Goal: Information Seeking & Learning: Learn about a topic

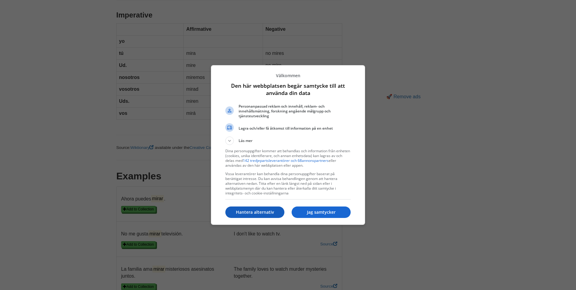
scroll to position [552, 0]
click at [261, 213] on p "Hantera alternativ" at bounding box center [254, 212] width 59 height 6
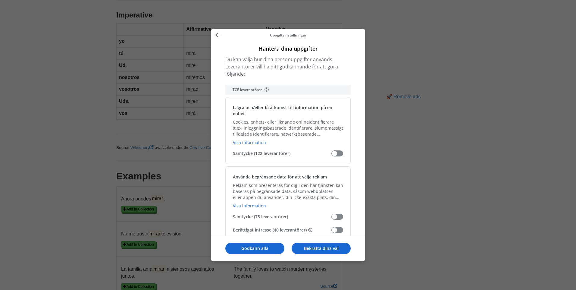
drag, startPoint x: 333, startPoint y: 229, endPoint x: 339, endPoint y: 204, distance: 25.8
click at [333, 229] on span "Hantera dina uppgifter" at bounding box center [337, 230] width 12 height 6
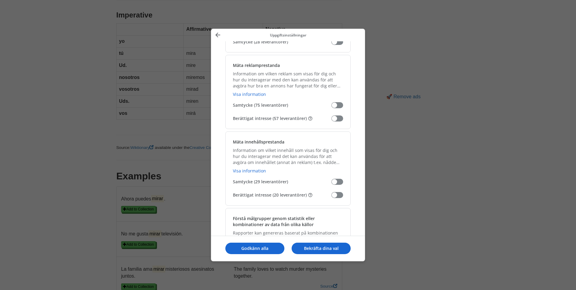
scroll to position [453, 0]
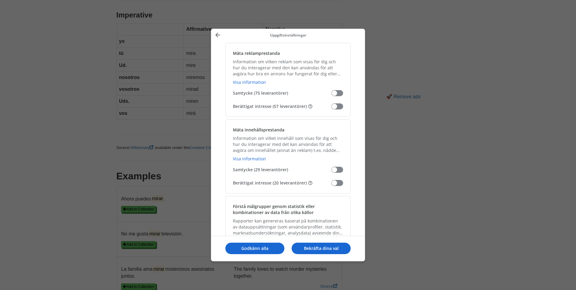
click at [333, 108] on span "Hantera dina uppgifter" at bounding box center [337, 106] width 12 height 6
click at [331, 184] on span "Hantera dina uppgifter" at bounding box center [337, 183] width 12 height 6
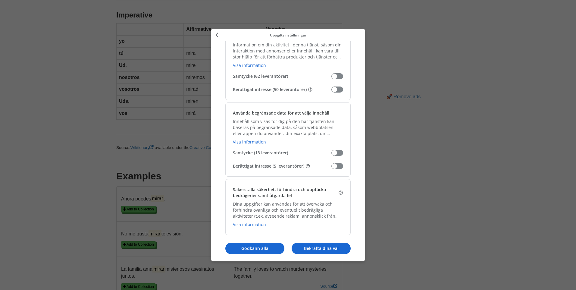
scroll to position [589, 0]
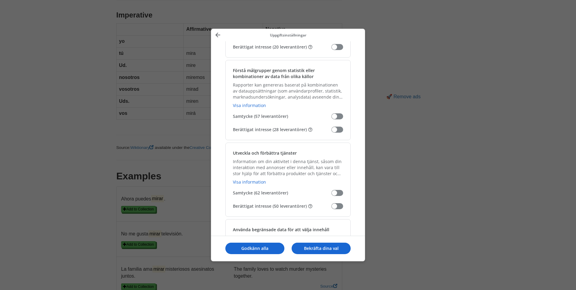
drag, startPoint x: 335, startPoint y: 131, endPoint x: 326, endPoint y: 167, distance: 36.8
click at [335, 131] on span "Hantera dina uppgifter" at bounding box center [337, 129] width 12 height 6
drag, startPoint x: 335, startPoint y: 208, endPoint x: 335, endPoint y: 203, distance: 4.2
click at [335, 207] on span "Hantera dina uppgifter" at bounding box center [337, 206] width 12 height 6
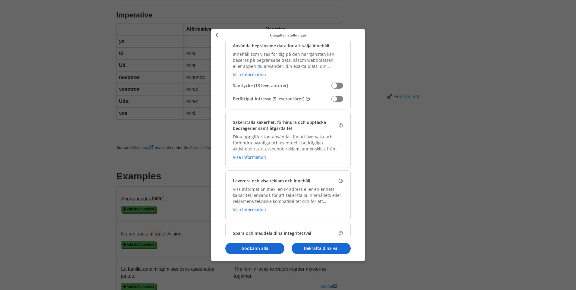
scroll to position [796, 0]
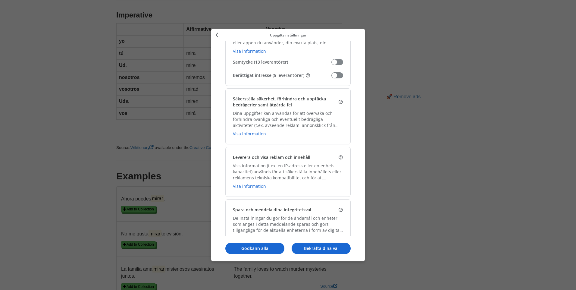
click at [332, 76] on span "Hantera dina uppgifter" at bounding box center [337, 75] width 12 height 6
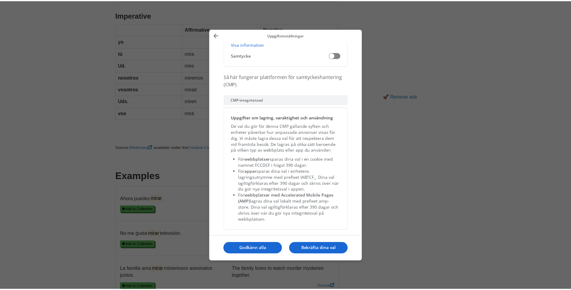
scroll to position [1235, 0]
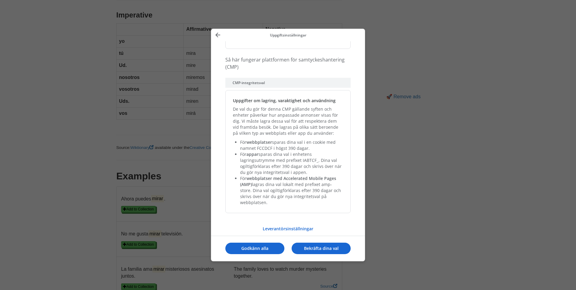
click at [320, 251] on button "Bekräfta dina val" at bounding box center [321, 247] width 59 height 11
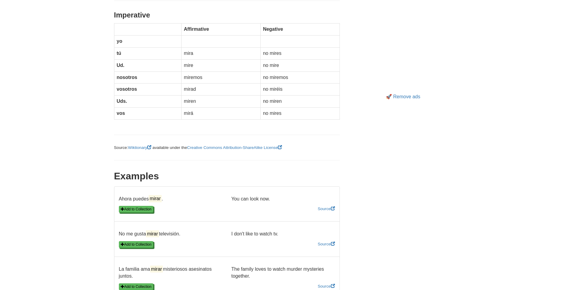
drag, startPoint x: 123, startPoint y: 196, endPoint x: 275, endPoint y: 197, distance: 151.5
click at [275, 197] on div "Ahora puedes mirar . You can look now." at bounding box center [226, 200] width 225 height 10
copy div "hora puedes mirar . You can look now."
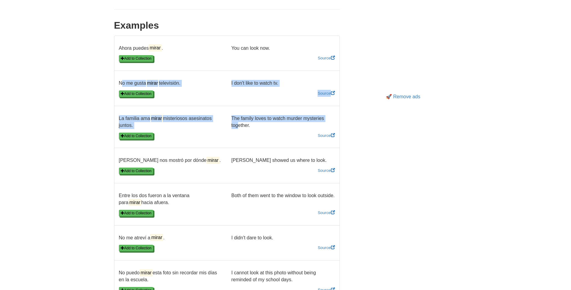
drag, startPoint x: 120, startPoint y: 83, endPoint x: 232, endPoint y: 130, distance: 121.1
click at [233, 129] on ul "Ahora puedes mirar . You can look now. Add to Collection Source No me gusta mir…" at bounding box center [227, 225] width 226 height 379
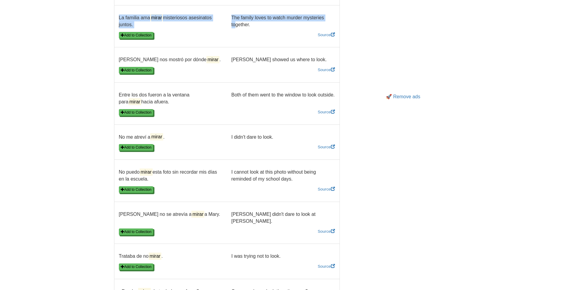
scroll to position [954, 0]
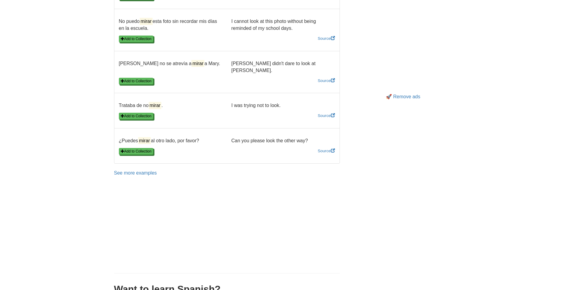
click at [314, 137] on p "Can you please look the other way?" at bounding box center [283, 140] width 113 height 7
copy ul "No me gusta mirar televisión. I don't like to watch tv. Add to Collection Sourc…"
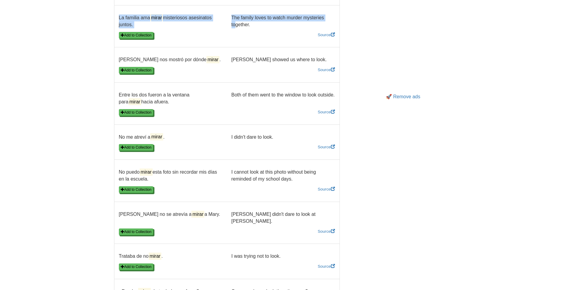
scroll to position [703, 0]
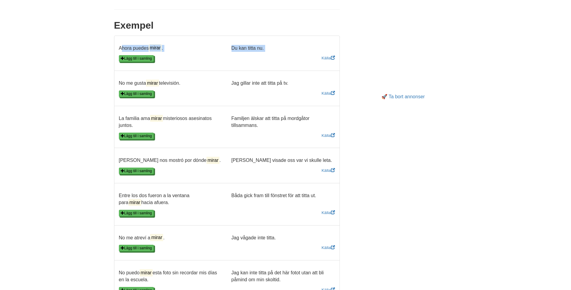
drag, startPoint x: 119, startPoint y: 45, endPoint x: 231, endPoint y: 60, distance: 112.4
click at [231, 58] on li "Ahora puedes mirar . Du kan titta nu. Lägg till i samling Källa" at bounding box center [227, 54] width 226 height 36
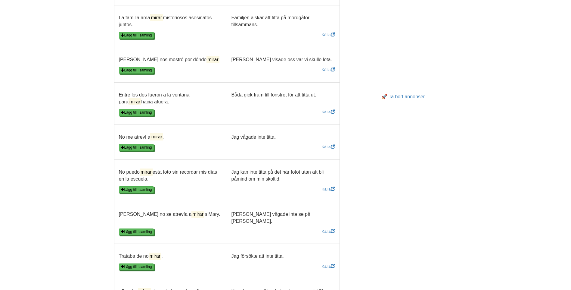
scroll to position [904, 0]
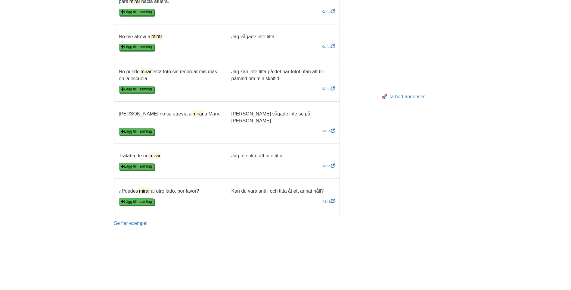
click at [326, 188] on p "Kan du vara snäll och titta åt ett annat håll?" at bounding box center [283, 191] width 113 height 7
copy ul "Ahora puedes mirar . Du kan titta nu. Lägg till i samling Källa No me gusta mir…"
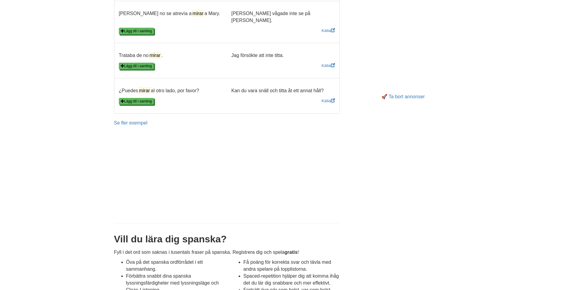
scroll to position [1054, 0]
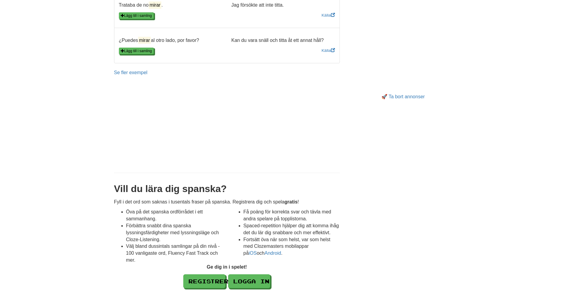
click at [134, 69] on p "Se fler exempel" at bounding box center [227, 72] width 226 height 7
click at [133, 70] on link "Se fler exempel" at bounding box center [130, 72] width 33 height 5
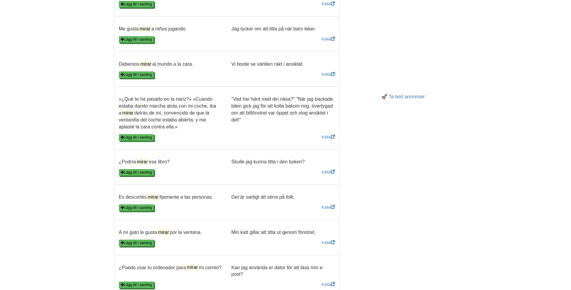
scroll to position [502, 0]
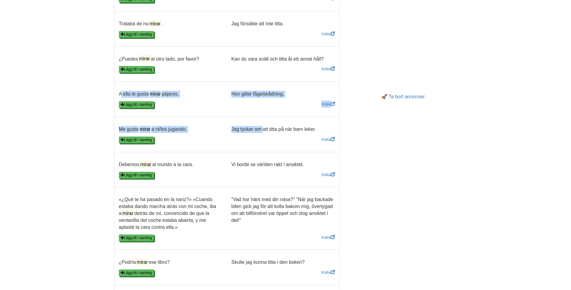
drag, startPoint x: 119, startPoint y: 95, endPoint x: 259, endPoint y: 121, distance: 141.9
click at [259, 121] on ul "Ahora puedes mirar . Du kan titta nu. Lägg till i samling Källa No me gusta mir…" at bounding box center [227, 91] width 226 height 765
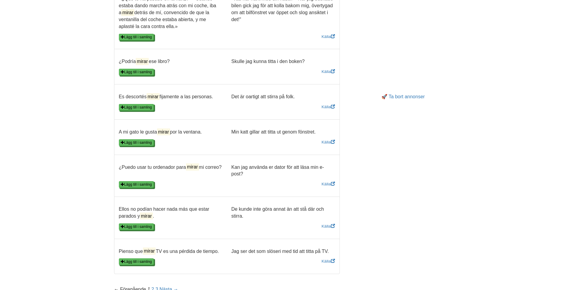
scroll to position [753, 0]
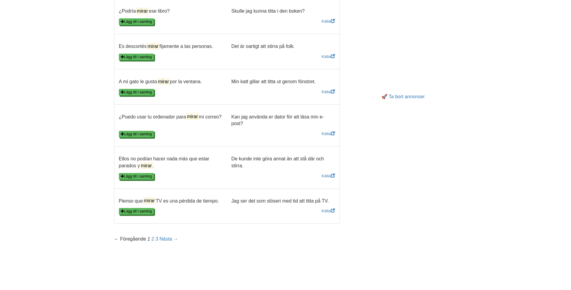
click at [333, 200] on p "Jag ser det som slöseri med tid att titta på TV." at bounding box center [283, 201] width 113 height 7
copy ul "A ella le gusta mirar pájaros. Hon gillar fågelskådning. Lägg till i samling Kä…"
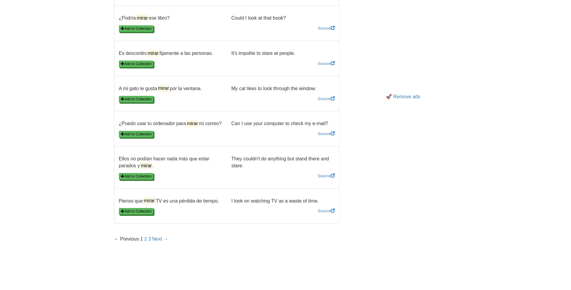
click at [324, 198] on p "I look on watching TV as a waste of time." at bounding box center [283, 201] width 113 height 7
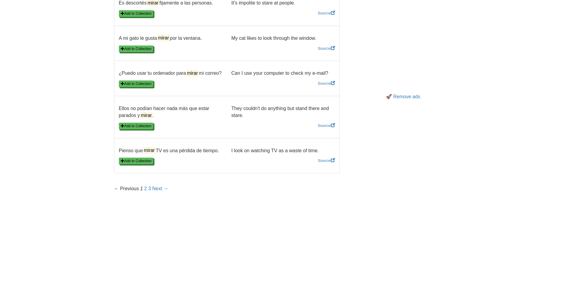
copy ul "A ella le gusta mirar pájaros. She likes birdwatching. Add to Collection Source…"
click at [145, 188] on link "2" at bounding box center [145, 188] width 3 height 5
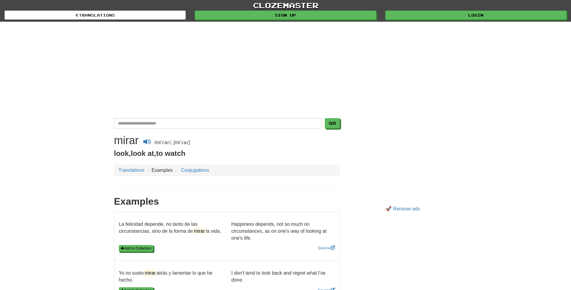
scroll to position [151, 0]
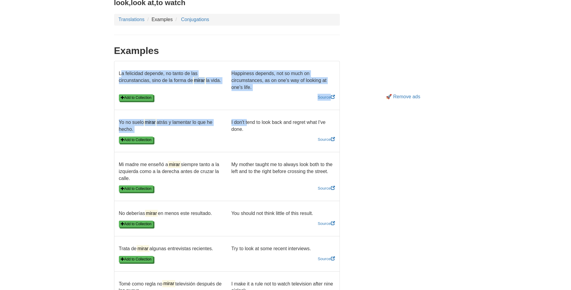
drag, startPoint x: 119, startPoint y: 71, endPoint x: 241, endPoint y: 107, distance: 127.5
click at [242, 108] on li "La felicidad depende, no tanto de las circunstancias, sino de la forma de mirar…" at bounding box center [227, 85] width 226 height 49
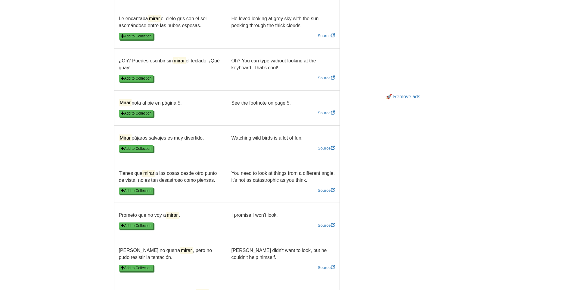
scroll to position [803, 0]
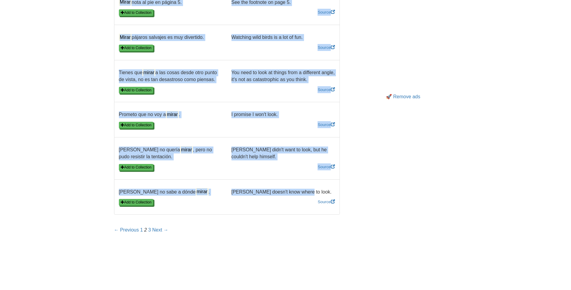
click at [305, 192] on p "Tom doesn't know where to look." at bounding box center [283, 192] width 113 height 7
copy ul "La felicidad depende, no tanto de las circunstancias, sino de la forma de mirar…"
click at [150, 229] on link "3" at bounding box center [149, 229] width 3 height 5
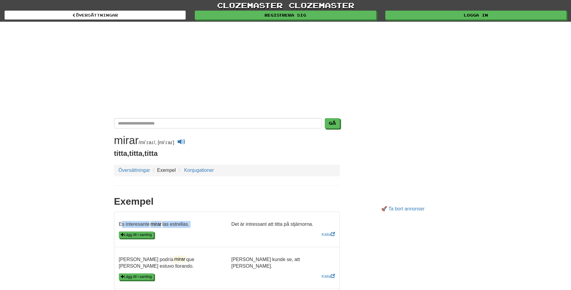
drag, startPoint x: 120, startPoint y: 221, endPoint x: 216, endPoint y: 226, distance: 96.8
click at [219, 225] on p "Es interesante mirar las estrellas." at bounding box center [170, 224] width 113 height 7
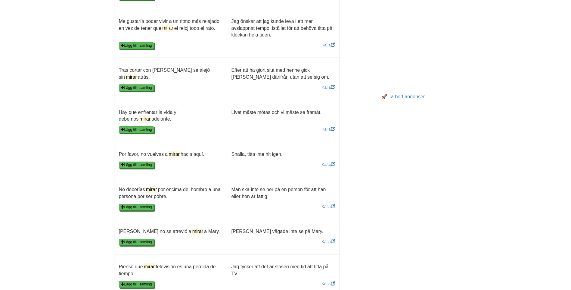
scroll to position [753, 0]
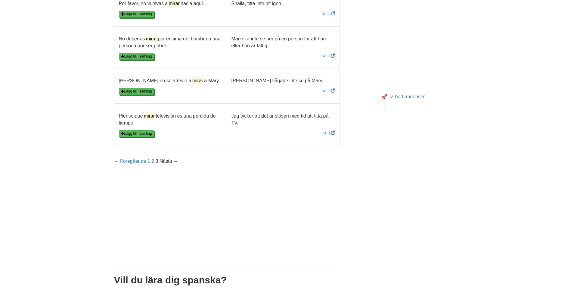
click at [254, 115] on p "Jag tycker att det är slöseri med tid att titta på TV." at bounding box center [283, 120] width 113 height 14
copy ul "Es interesante mirar las estrellas. Det är intressant att titta på stjärnorna. …"
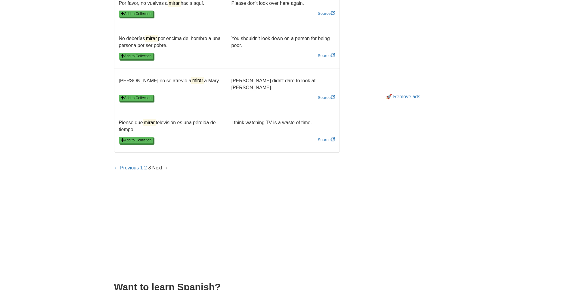
click at [310, 119] on p "I think watching TV is a waste of time." at bounding box center [283, 122] width 113 height 7
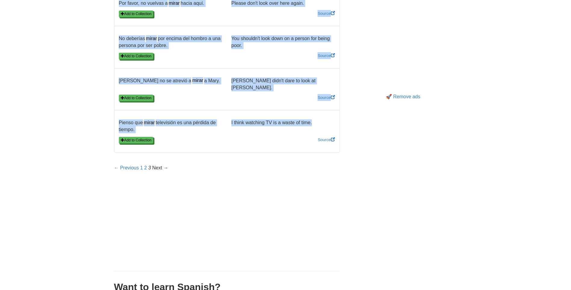
copy ul "Es interesante mirar las estrellas. It is interesting to look at the stars. Add…"
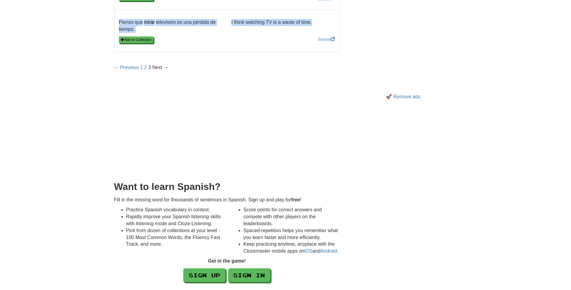
scroll to position [689, 0]
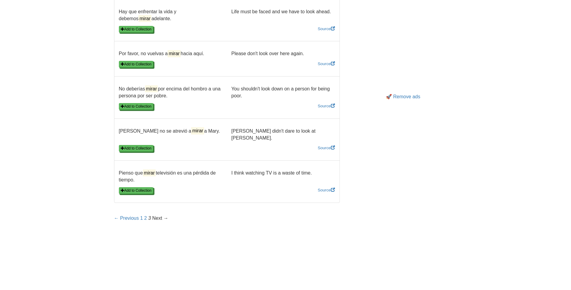
click at [158, 215] on span "Next →" at bounding box center [160, 217] width 16 height 5
click at [166, 215] on span "Next →" at bounding box center [160, 217] width 16 height 5
click at [114, 215] on link "← Previous" at bounding box center [126, 217] width 25 height 5
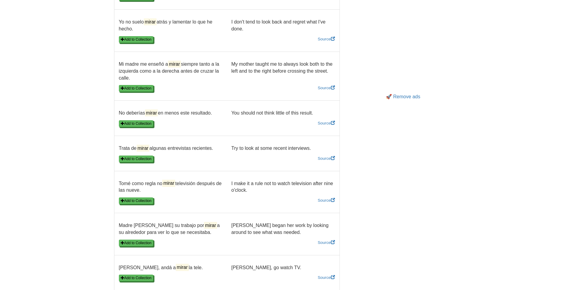
scroll to position [201, 0]
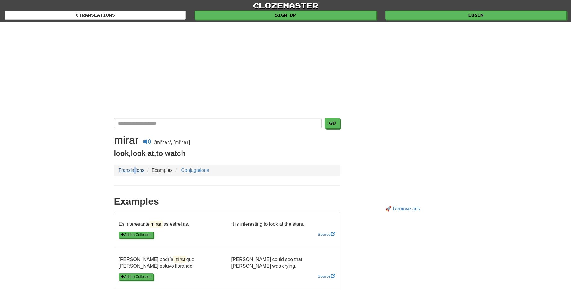
click at [136, 167] on li "Translations" at bounding box center [132, 170] width 26 height 7
drag, startPoint x: 136, startPoint y: 167, endPoint x: 162, endPoint y: 169, distance: 26.0
click at [162, 169] on li "Examples" at bounding box center [159, 170] width 27 height 7
click at [201, 170] on link "Conjugations" at bounding box center [195, 169] width 28 height 5
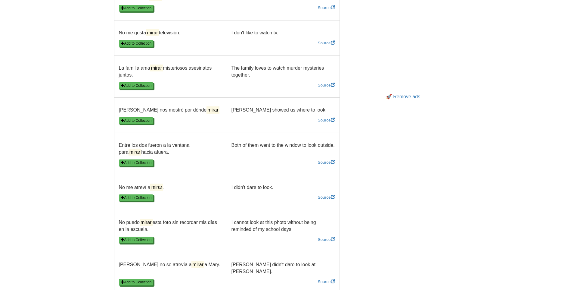
scroll to position [954, 0]
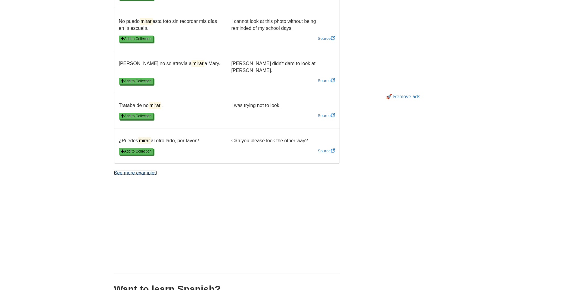
click at [140, 170] on link "See more examples" at bounding box center [135, 172] width 43 height 5
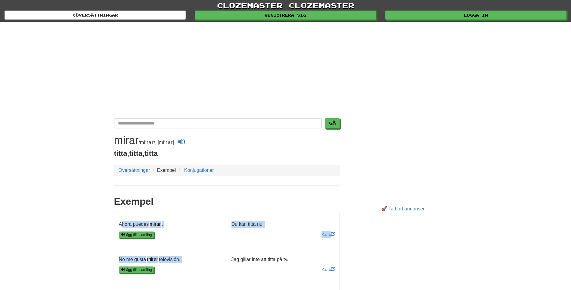
drag, startPoint x: 118, startPoint y: 222, endPoint x: 223, endPoint y: 245, distance: 107.9
click at [226, 245] on li "Ahora puedes mirar . Du kan titta nu. Lägg till i samling [GEOGRAPHIC_DATA]" at bounding box center [227, 229] width 226 height 36
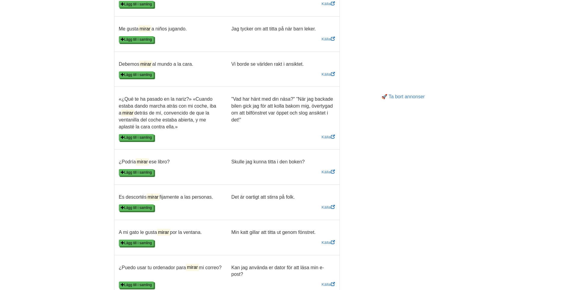
scroll to position [753, 0]
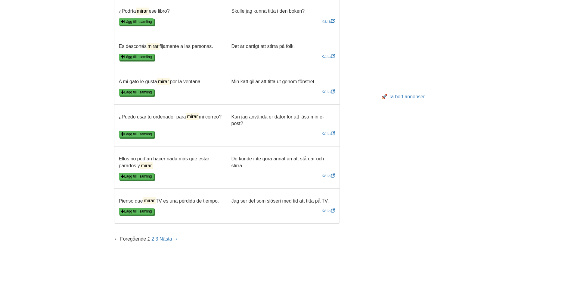
click at [330, 202] on p "Jag ser det som slöseri med tid att titta på TV." at bounding box center [283, 201] width 113 height 7
copy ul "Ahora puedes mirar . Du kan titta nu. Lägg till i samling Källa No me gusta mir…"
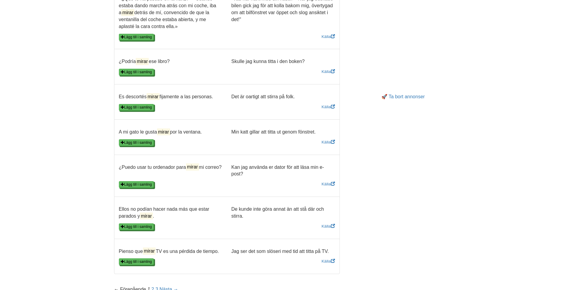
scroll to position [803, 0]
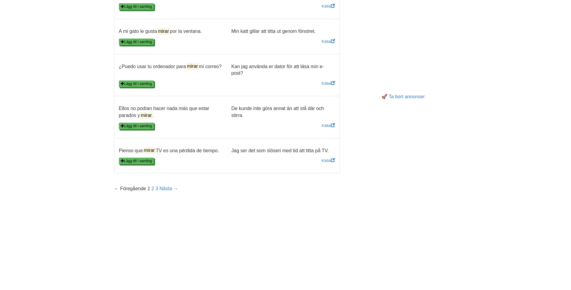
copy ul "Ahora puedes mirar . Du kan titta nu. Lägg till i samling Källa No me gusta mir…"
click at [152, 189] on link "2" at bounding box center [152, 188] width 3 height 5
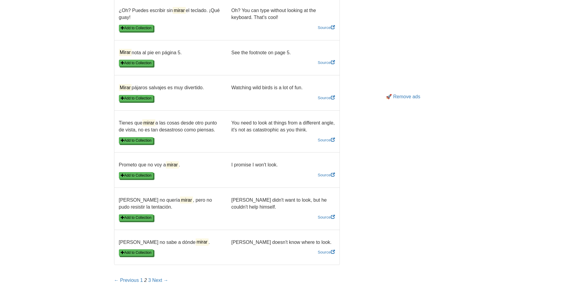
scroll to position [653, 0]
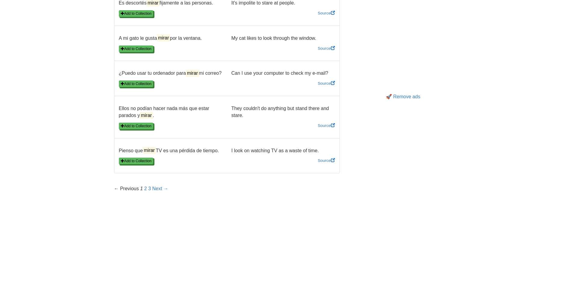
scroll to position [803, 0]
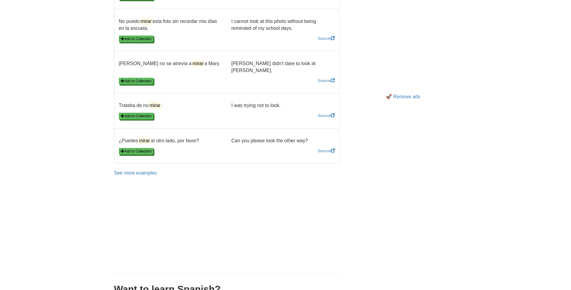
scroll to position [954, 0]
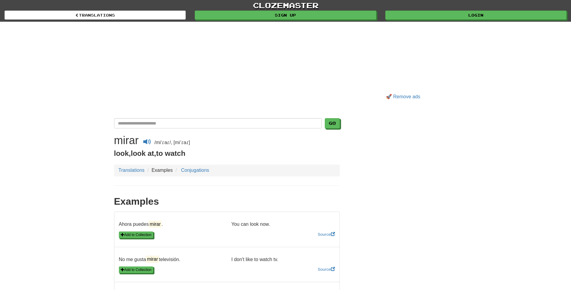
scroll to position [803, 0]
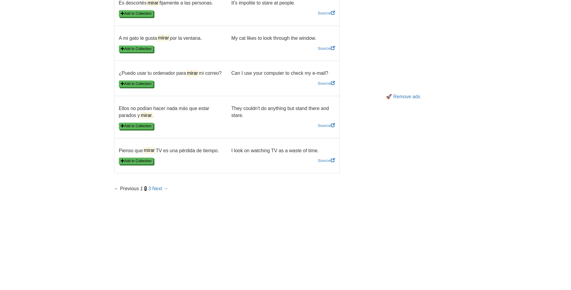
click at [146, 187] on link "2" at bounding box center [145, 188] width 3 height 5
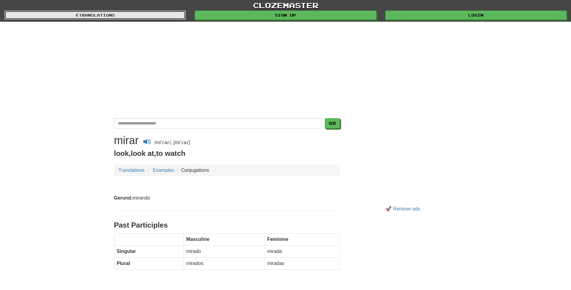
click at [96, 13] on link "Translations" at bounding box center [95, 15] width 181 height 9
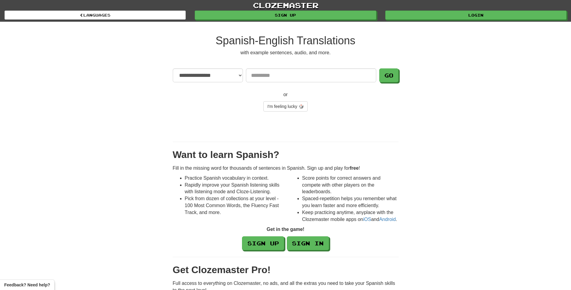
click at [278, 76] on input "Translate" at bounding box center [311, 75] width 130 height 14
type input "*******"
click at [392, 77] on button "Go" at bounding box center [389, 76] width 19 height 14
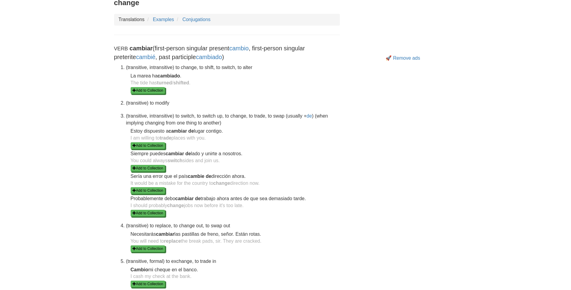
scroll to position [50, 0]
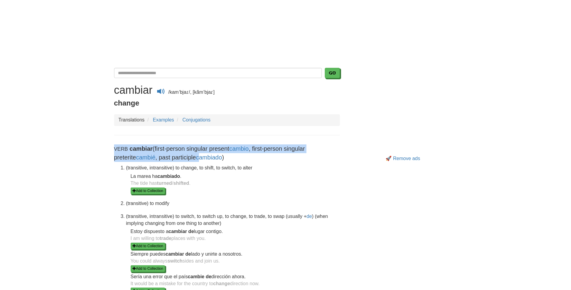
drag, startPoint x: 115, startPoint y: 148, endPoint x: 172, endPoint y: 161, distance: 58.4
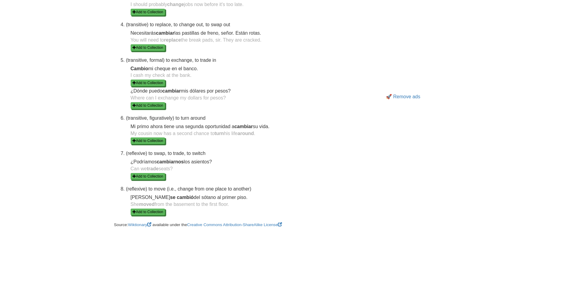
scroll to position [401, 0]
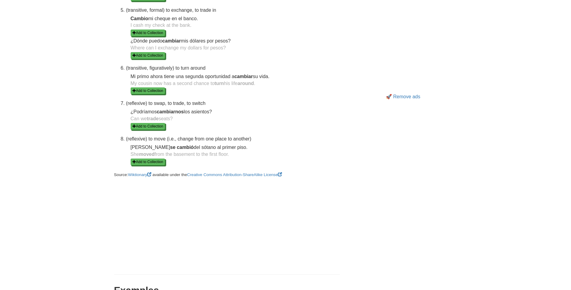
click at [240, 153] on dd "She moved from the basement to the first floor. Add to Collection" at bounding box center [235, 158] width 209 height 14
copy div "Verb cambiar (first-person singular present cambio , first-person singular pret…"
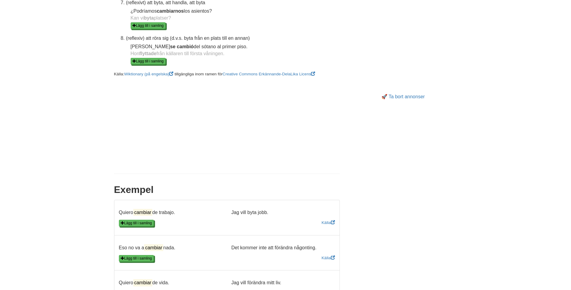
scroll to position [602, 0]
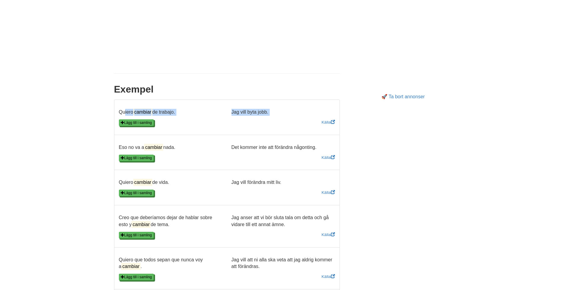
drag, startPoint x: 121, startPoint y: 106, endPoint x: 220, endPoint y: 129, distance: 101.6
click at [220, 129] on li "Quiero cambiar de trabajo. Jag vill byta jobb. Lägg till i samling Källa" at bounding box center [227, 117] width 226 height 36
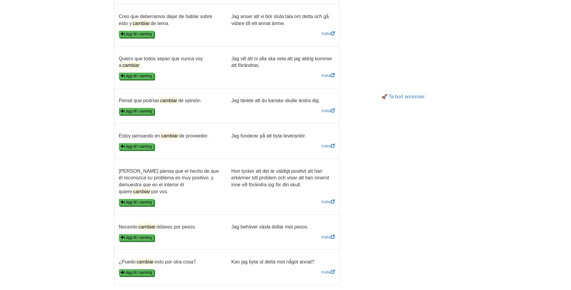
scroll to position [904, 0]
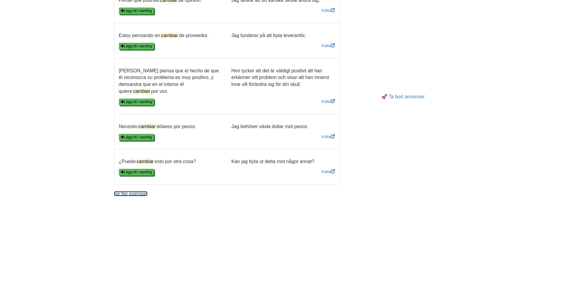
click at [130, 191] on link "Se fler exempel" at bounding box center [130, 193] width 33 height 5
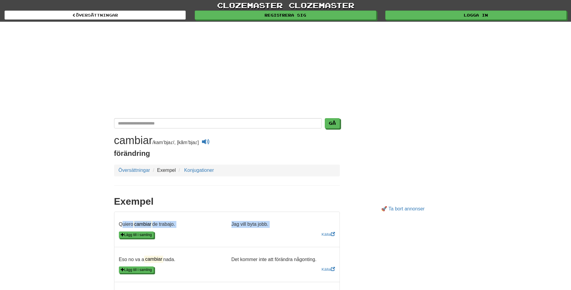
drag, startPoint x: 118, startPoint y: 220, endPoint x: 188, endPoint y: 225, distance: 70.6
click at [192, 228] on li "Quiero cambiar de trabajo. Jag vill byta jobb. Lägg till i samling [GEOGRAPHIC_…" at bounding box center [227, 229] width 226 height 36
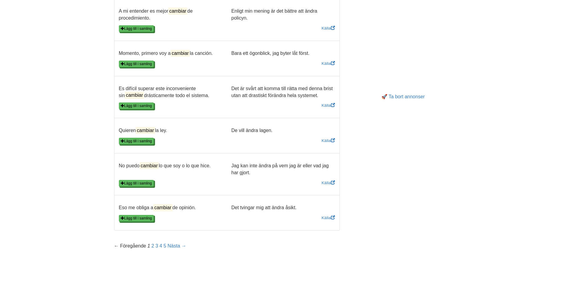
scroll to position [803, 0]
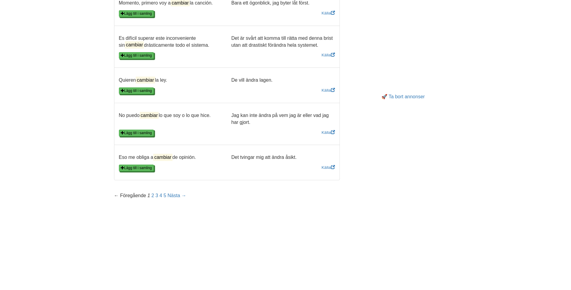
click at [302, 154] on p "Det tvingar mig att ändra åsikt." at bounding box center [283, 157] width 113 height 7
copy ul "Quiero cambiar de trabajo. Jag vill byta jobb. Lägg till i samling Källa Eso no…"
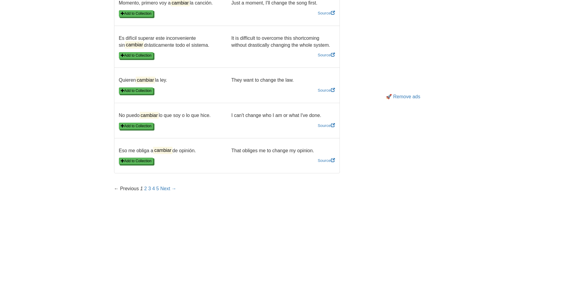
click at [318, 147] on p "That obliges me to change my opinion." at bounding box center [283, 150] width 113 height 7
copy ul "Quiero cambiar de trabajo. I want to change jobs. Add to Collection Source Eso …"
click at [147, 186] on link "2" at bounding box center [145, 188] width 3 height 5
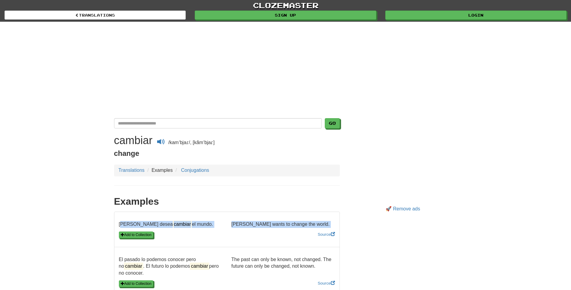
drag, startPoint x: 120, startPoint y: 220, endPoint x: 195, endPoint y: 228, distance: 75.4
click at [197, 229] on li "[PERSON_NAME] desea cambiar el mundo. [PERSON_NAME] wants to change the world. …" at bounding box center [227, 229] width 226 height 36
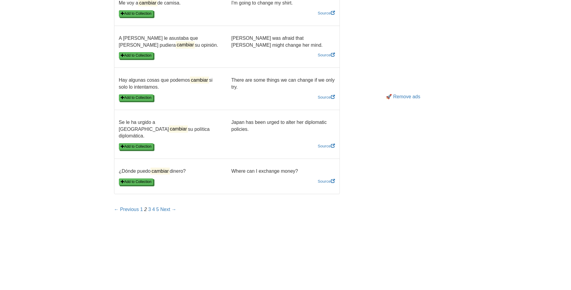
scroll to position [904, 0]
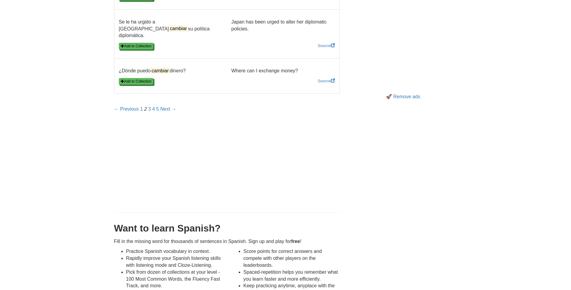
click at [303, 72] on p "Where can I exchange money?" at bounding box center [283, 70] width 113 height 7
copy ul "Lor ipsum dolorsi am conse. Adi elits do eiusmo tem incid. Utl et Doloremagn Al…"
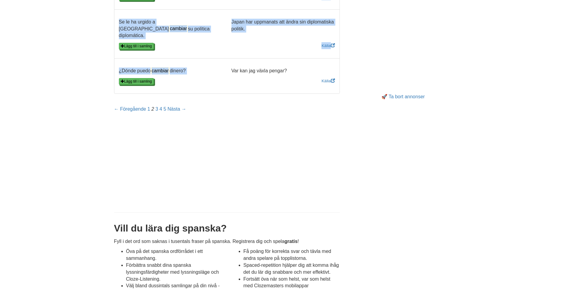
click at [296, 74] on p "Var kan jag växla pengar?" at bounding box center [283, 70] width 113 height 7
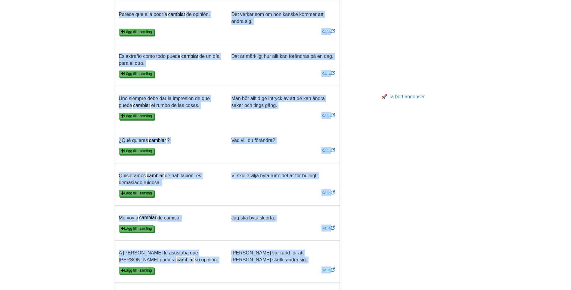
scroll to position [803, 0]
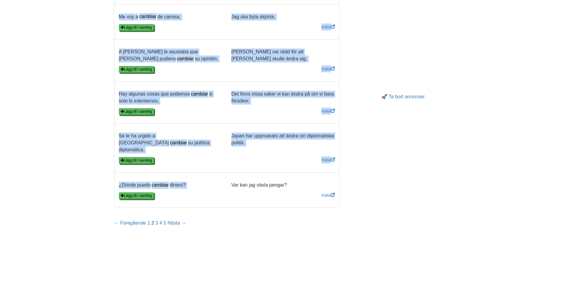
copy ul "Tom desea cambiar el mundo. Tom wants to change the world. Add to Collection So…"
click at [156, 220] on link "3" at bounding box center [156, 222] width 3 height 5
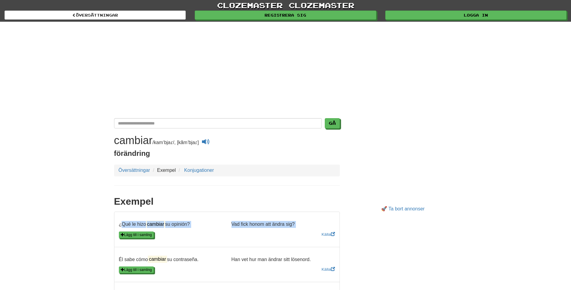
drag, startPoint x: 120, startPoint y: 221, endPoint x: 171, endPoint y: 233, distance: 52.1
click at [189, 238] on li "¿Qué le hizo cambiar su opinión? Vad fick honom att ändra sig? Lägg till i saml…" at bounding box center [227, 229] width 226 height 36
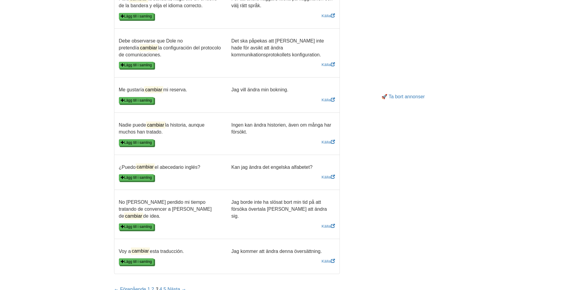
scroll to position [803, 0]
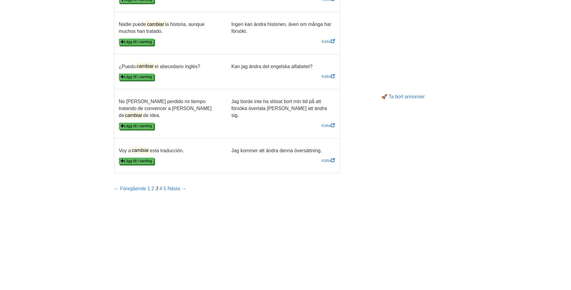
click at [327, 147] on p "Jag kommer att ändra denna översättning." at bounding box center [283, 150] width 113 height 7
copy ul "¿Qué le hizo cambiar su opinión? Vad fick honom att ändra sig? Lägg till i saml…"
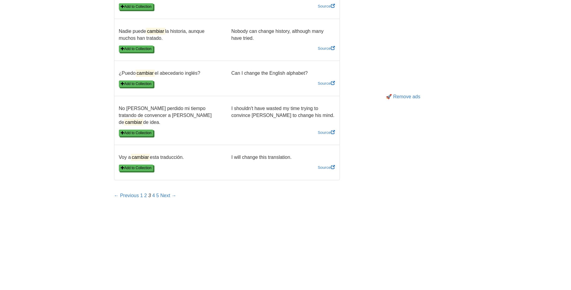
drag, startPoint x: 294, startPoint y: 147, endPoint x: 288, endPoint y: 149, distance: 5.9
click at [293, 154] on div "Voy a cambiar esta traducción. I will change this translation." at bounding box center [226, 159] width 225 height 10
copy ul "¿Qué le hizo cambiar su opinión? What made him change his mind? Add to Collecti…"
click at [149, 193] on em "3" at bounding box center [149, 195] width 3 height 5
click at [153, 193] on link "4" at bounding box center [153, 195] width 3 height 5
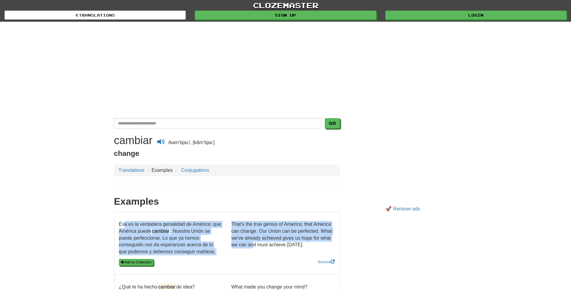
drag, startPoint x: 122, startPoint y: 220, endPoint x: 243, endPoint y: 252, distance: 125.5
click at [244, 252] on li "Ésa es la verdadera genialidad de América: que América puede cambiar . Nuestra …" at bounding box center [227, 242] width 226 height 63
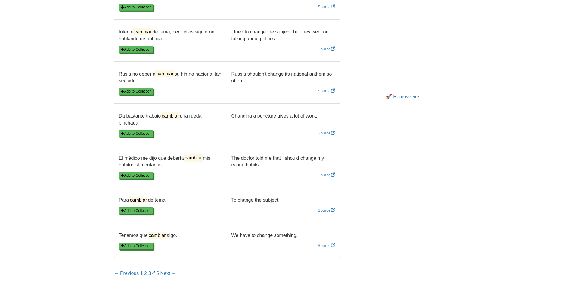
scroll to position [904, 0]
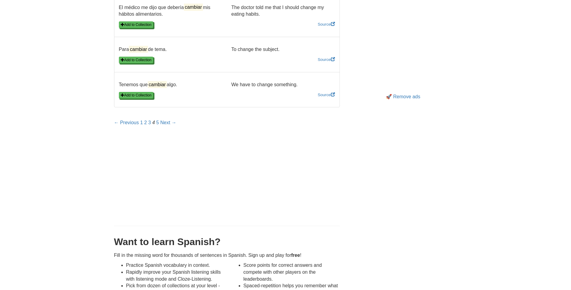
click at [302, 88] on p "We have to change something." at bounding box center [283, 84] width 113 height 7
copy ul "sa es la verdadera genialidad de América: que América puede cambiar . Nuestra U…"
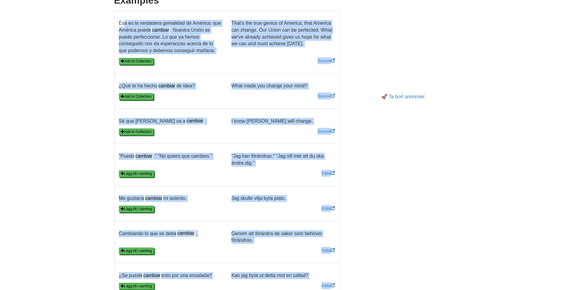
scroll to position [100, 0]
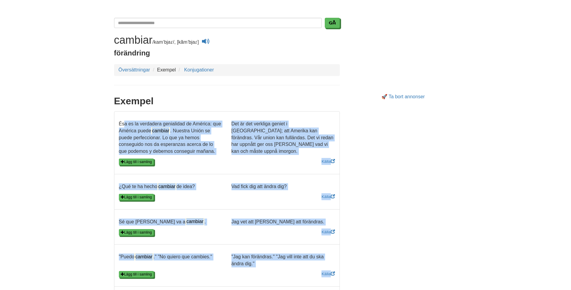
click at [120, 124] on p "Ésa es la verdadera genialidad de América: que América puede cambiar . Nuestra …" at bounding box center [170, 137] width 113 height 34
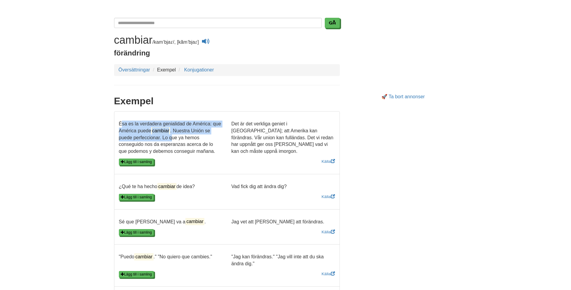
drag, startPoint x: 117, startPoint y: 120, endPoint x: 170, endPoint y: 137, distance: 55.3
click at [170, 137] on p "Ésa es la verdadera genialidad de América: que América puede cambiar . Nuestra …" at bounding box center [170, 137] width 113 height 34
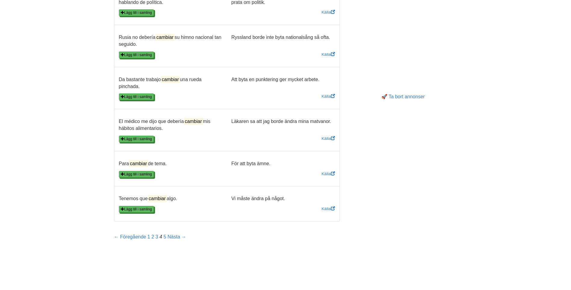
scroll to position [954, 0]
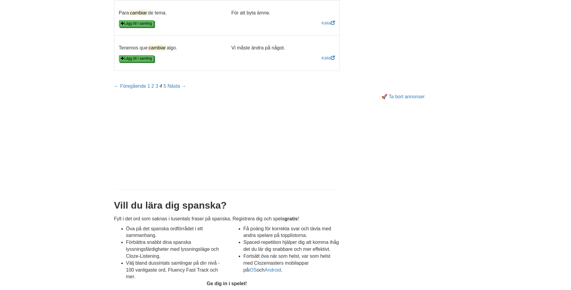
click at [293, 46] on div "Tenemos que cambiar algo. Vi måste ändra på något." at bounding box center [226, 50] width 225 height 10
copy ul "Ésa es la verdadera genialidad de América: que América puede cambiar . Nuestra …"
click at [165, 83] on link "5" at bounding box center [165, 85] width 3 height 5
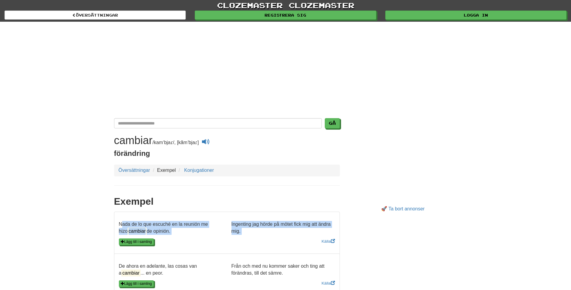
drag, startPoint x: 120, startPoint y: 222, endPoint x: 191, endPoint y: 240, distance: 72.8
click at [191, 240] on li "Nada de lo que escuché en la reunión me hizo cambiar de opinión. Ingenting jag …" at bounding box center [227, 232] width 226 height 42
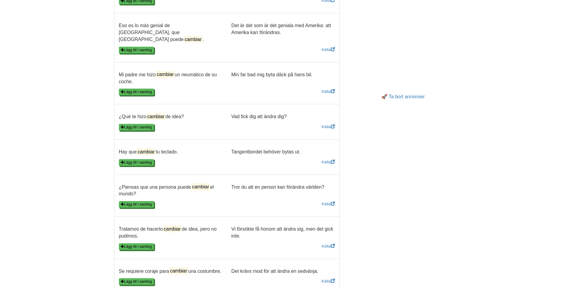
scroll to position [853, 0]
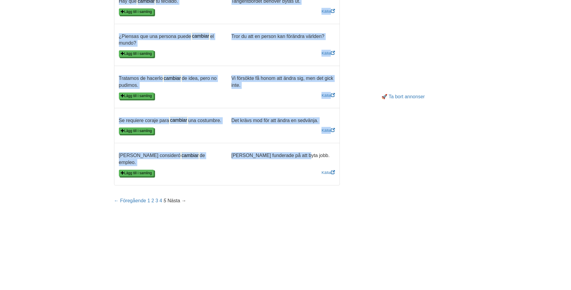
click at [304, 155] on p "Tom funderade på att byta jobb." at bounding box center [283, 155] width 113 height 7
copy ul "Nada de lo que escuché en la reunión me hizo cambiar de opinión. Ingenting jag …"
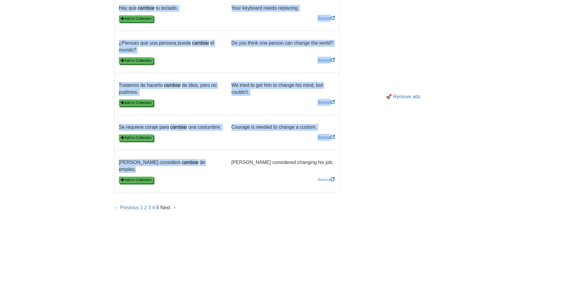
scroll to position [860, 0]
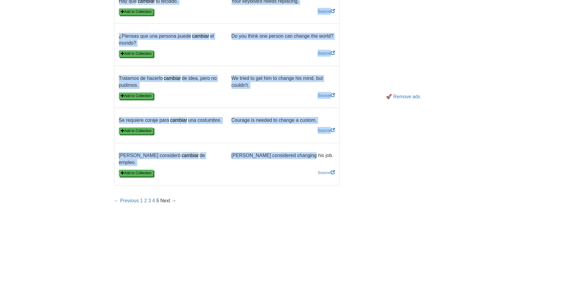
click at [306, 156] on p "Tom considered changing his job." at bounding box center [283, 155] width 113 height 7
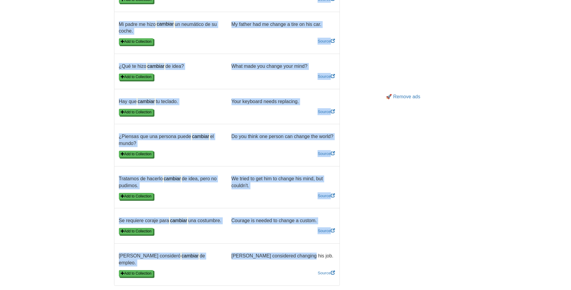
scroll to position [961, 0]
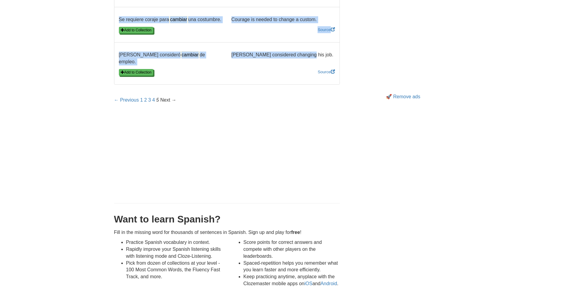
copy ul "Nada de lo que escuché en la reunión me hizo cambiar de opinión. Nothing I hear…"
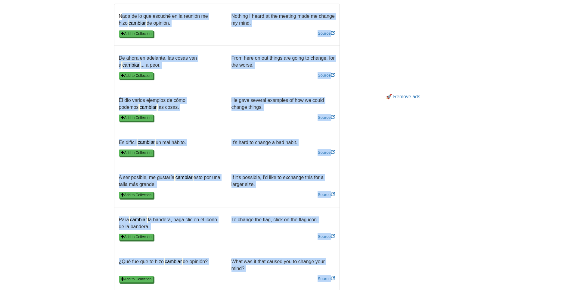
scroll to position [107, 0]
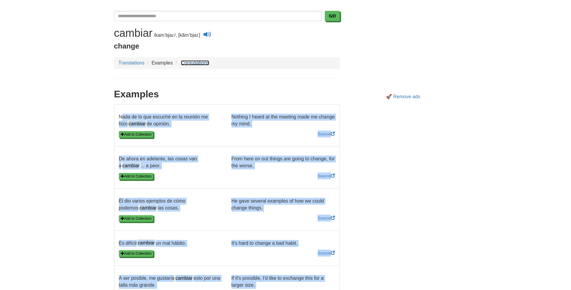
click at [192, 62] on link "Conjugations" at bounding box center [195, 62] width 28 height 5
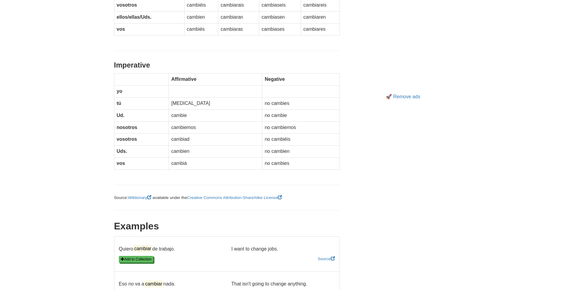
scroll to position [703, 0]
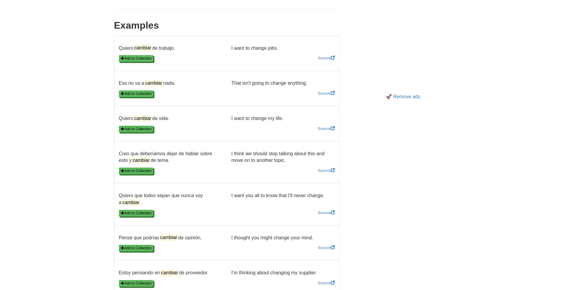
drag, startPoint x: 231, startPoint y: 82, endPoint x: 306, endPoint y: 77, distance: 75.1
click at [307, 77] on li "Eso no va a cambiar nada. That isn't going to change anything. Add to Collectio…" at bounding box center [227, 88] width 226 height 36
copy p "That isn't going to change anything"
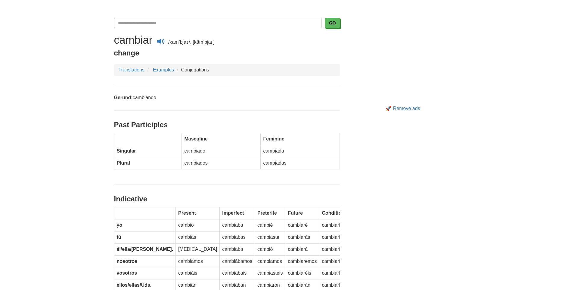
scroll to position [0, 0]
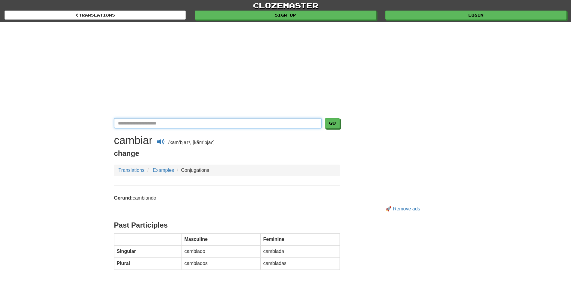
click at [128, 123] on input "Translate Spanish-English" at bounding box center [218, 123] width 208 height 10
type input "***"
click at [325, 118] on button "Go" at bounding box center [332, 123] width 15 height 10
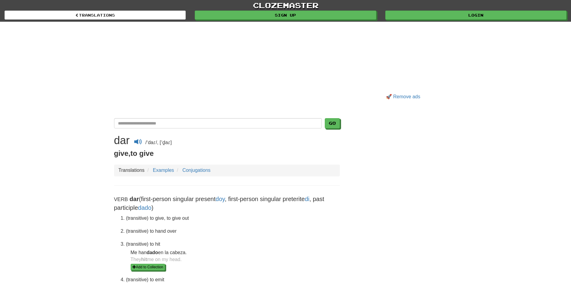
scroll to position [151, 0]
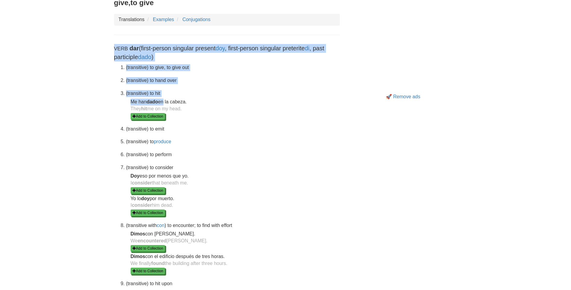
drag, startPoint x: 114, startPoint y: 48, endPoint x: 161, endPoint y: 97, distance: 67.9
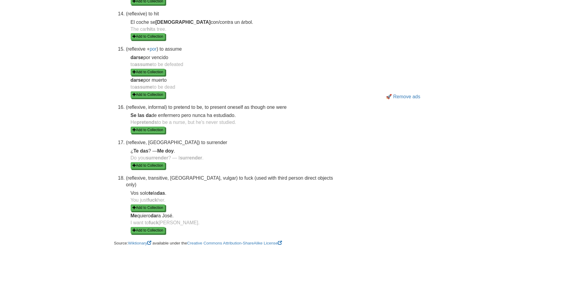
scroll to position [653, 0]
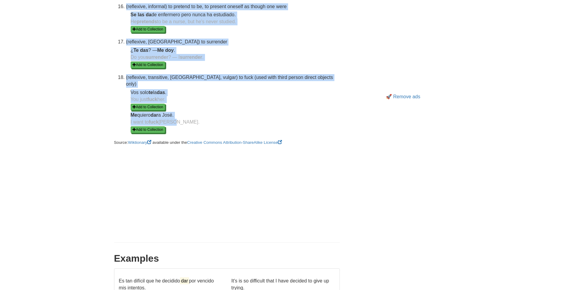
click at [173, 119] on dd "I want to fuck José. Add to Collection" at bounding box center [235, 126] width 209 height 14
copy div "Verb dar (first-person singular present doy , first-person singular preterite d…"
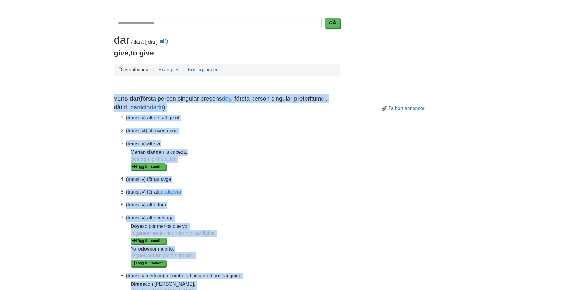
scroll to position [0, 0]
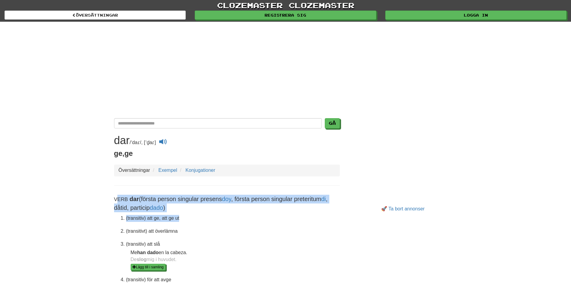
drag, startPoint x: 118, startPoint y: 200, endPoint x: 212, endPoint y: 233, distance: 99.7
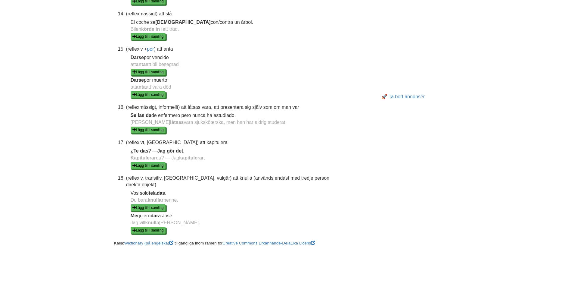
scroll to position [653, 0]
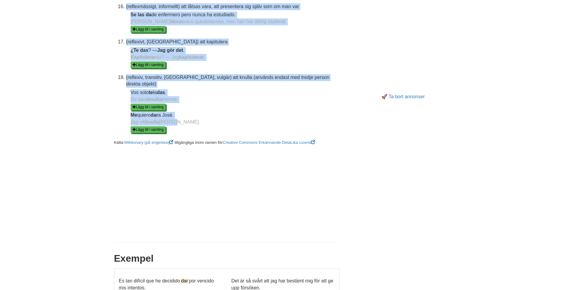
click at [179, 119] on dd "Jag vill knulla José. Lägg till i samling" at bounding box center [235, 126] width 209 height 14
copy div "erb dar (första person singular presens doy , första person singular preteritum…"
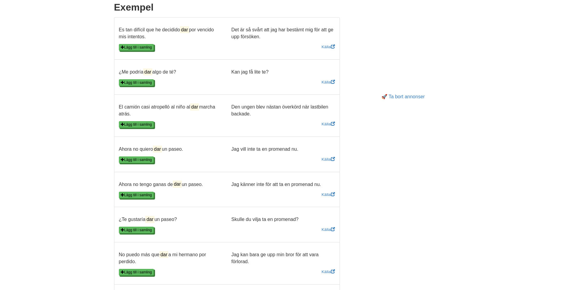
scroll to position [853, 0]
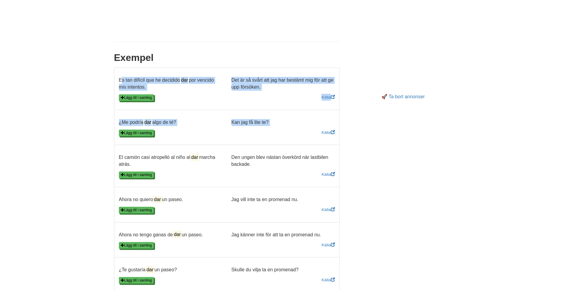
drag, startPoint x: 119, startPoint y: 71, endPoint x: 225, endPoint y: 134, distance: 123.0
click at [225, 134] on ul "Es tan difícil que he decidido dar por vencido mis intentos. Det är så svårt at…" at bounding box center [227, 253] width 226 height 372
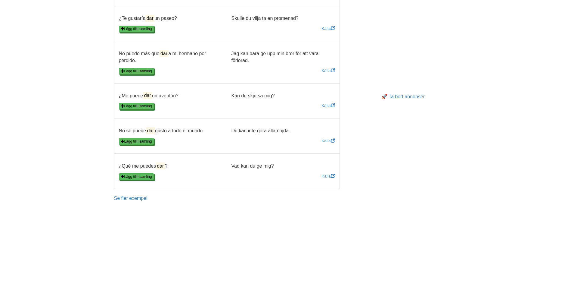
scroll to position [1205, 0]
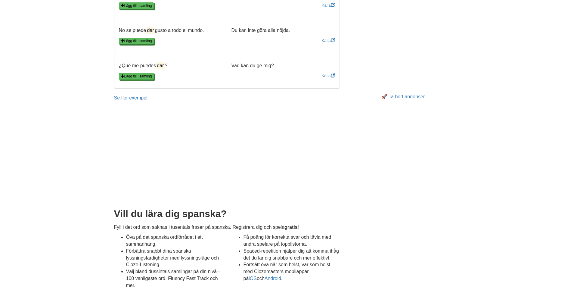
click at [129, 95] on p "Se fler exempel" at bounding box center [227, 98] width 226 height 7
click at [130, 95] on link "Se fler exempel" at bounding box center [130, 97] width 33 height 5
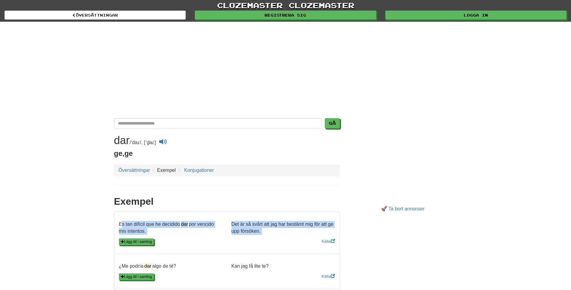
drag, startPoint x: 120, startPoint y: 221, endPoint x: 213, endPoint y: 235, distance: 94.4
click at [217, 236] on div "Es tan difícil que he decidido dar por vencido mis intentos. Det är så svårt at…" at bounding box center [226, 229] width 225 height 17
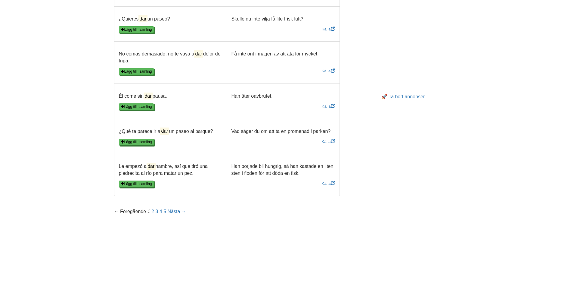
scroll to position [803, 0]
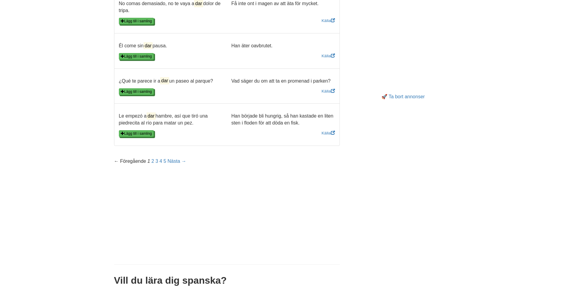
click at [302, 122] on p "Han började bli hungrig, så han kastade en liten sten i floden för att döda en …" at bounding box center [283, 120] width 113 height 14
copy ul "Es tan difícil que he decidido dar por vencido mis intentos. Det är så svårt at…"
drag, startPoint x: 293, startPoint y: 124, endPoint x: 289, endPoint y: 125, distance: 3.7
click at [292, 124] on p "He started to get hungry, so he threw a small stone in the river to kill a fish." at bounding box center [283, 120] width 113 height 14
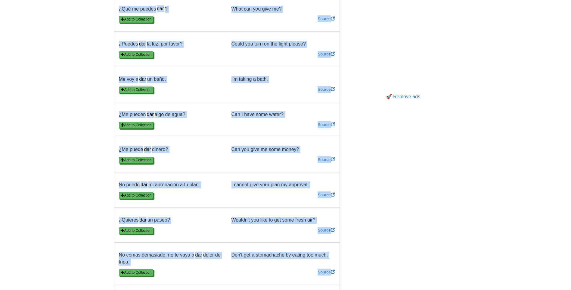
scroll to position [703, 0]
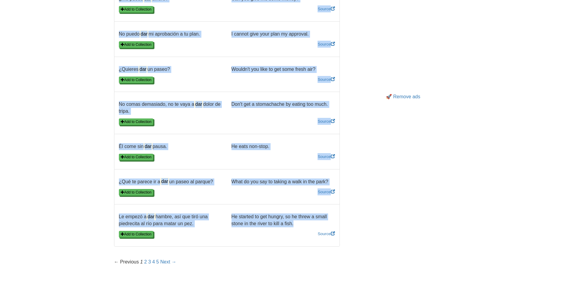
copy ul "Es tan difícil que he decidido dar por vencido mis intentos. It's is so difficu…"
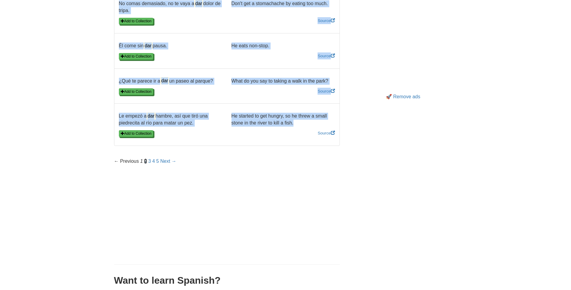
click at [144, 161] on link "2" at bounding box center [145, 160] width 3 height 5
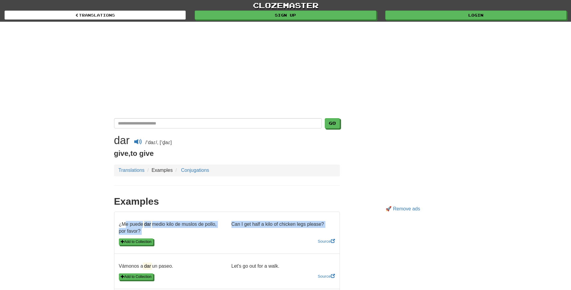
drag, startPoint x: 120, startPoint y: 221, endPoint x: 218, endPoint y: 236, distance: 99.1
click at [224, 237] on li "¿Me puede dar medio kilo de muslos de pollo, por favor? Can I get half a kilo o…" at bounding box center [227, 232] width 226 height 42
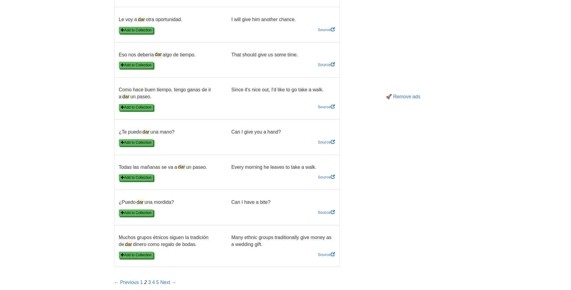
scroll to position [753, 0]
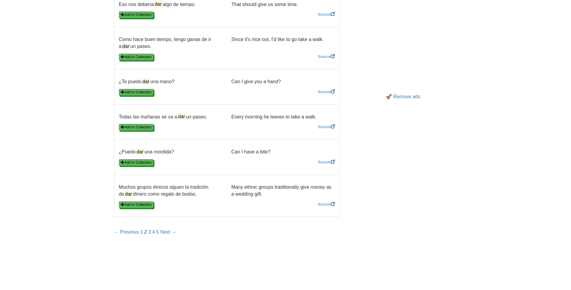
click at [273, 190] on p "Many ethnic groups traditionally give money as a wedding gift." at bounding box center [283, 191] width 113 height 14
copy ul "Me puede dar medio kilo de muslos de pollo, por favor? Can I get half a kilo of…"
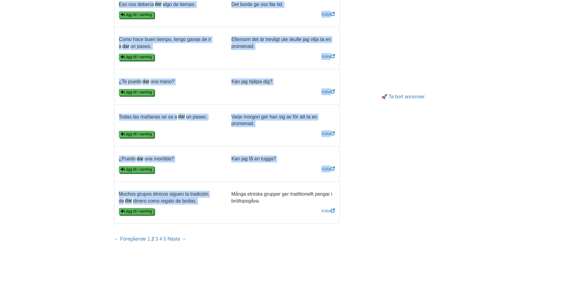
click at [266, 196] on p "Många etniska grupper ger traditionellt pengar i bröllopsgåva." at bounding box center [283, 198] width 113 height 14
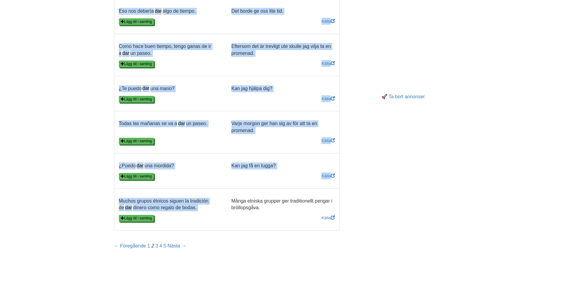
scroll to position [954, 0]
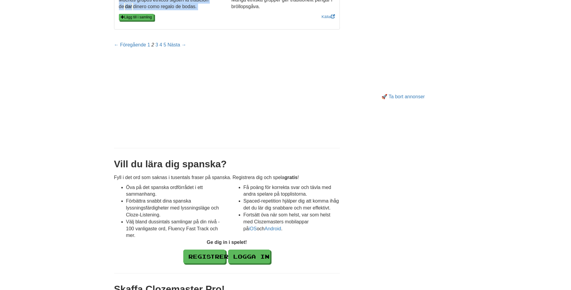
copy ul "Me puede dar medio kilo de muslos de pollo, por favor? Can I get half a kilo of…"
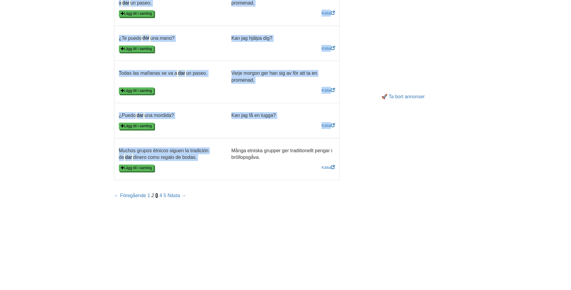
click at [156, 193] on link "3" at bounding box center [156, 195] width 3 height 5
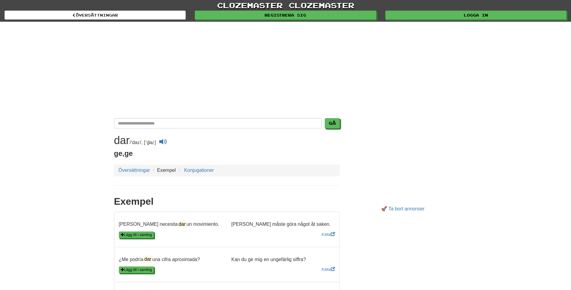
drag, startPoint x: 119, startPoint y: 222, endPoint x: 173, endPoint y: 243, distance: 58.1
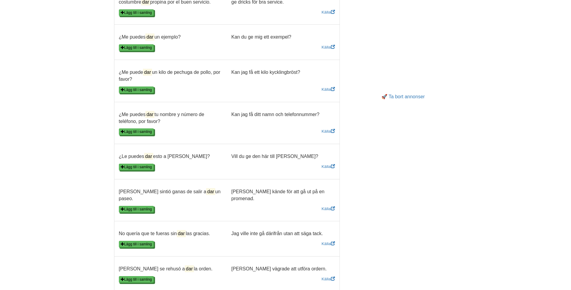
scroll to position [703, 0]
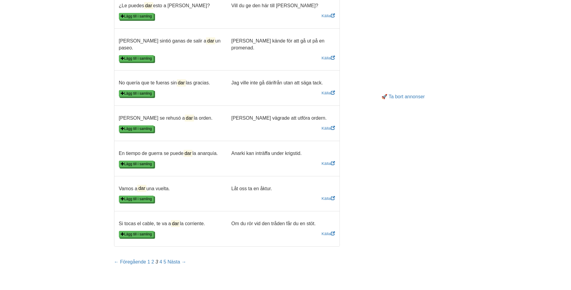
click at [321, 220] on p "Om du rör vid den tråden får du en stöt." at bounding box center [283, 223] width 113 height 7
copy ul "Lor ipsumdol sit am consectetu. Adi elits doei tempo in utlab. Etdo magn a enim…"
click at [327, 220] on p "If you touch that wire, you will receive a shock." at bounding box center [283, 223] width 113 height 7
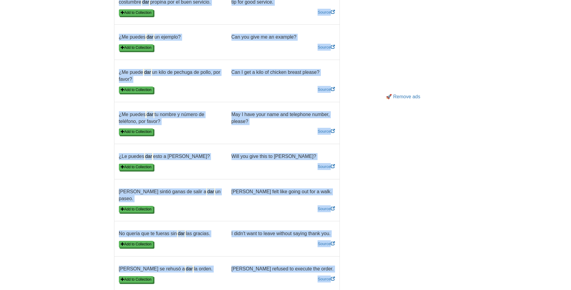
scroll to position [753, 0]
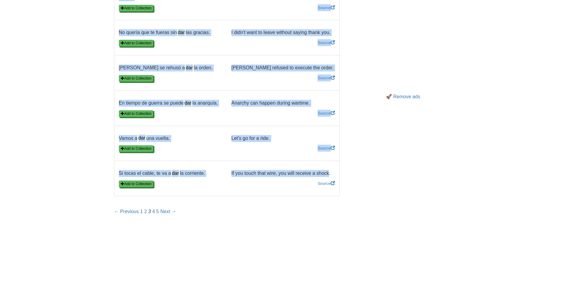
copy ul "Tom necesita dar un movimiento. Tom needs to make a move. Add to Collection Sou…"
click at [154, 209] on link "4" at bounding box center [153, 211] width 3 height 5
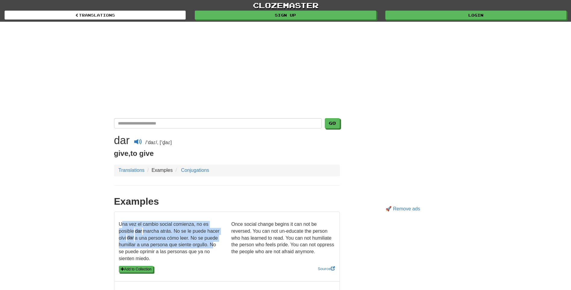
drag, startPoint x: 117, startPoint y: 221, endPoint x: 176, endPoint y: 246, distance: 64.1
click at [188, 247] on p "Una vez el cambio social comienza, no es posible dar marcha atrás. No se le pue…" at bounding box center [170, 241] width 113 height 41
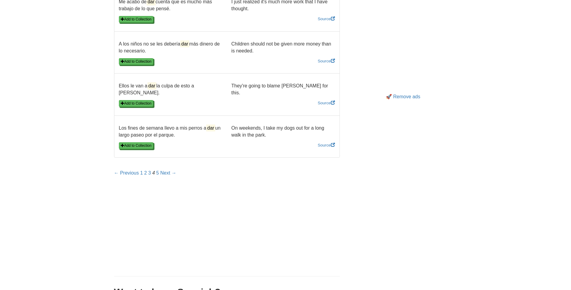
scroll to position [904, 0]
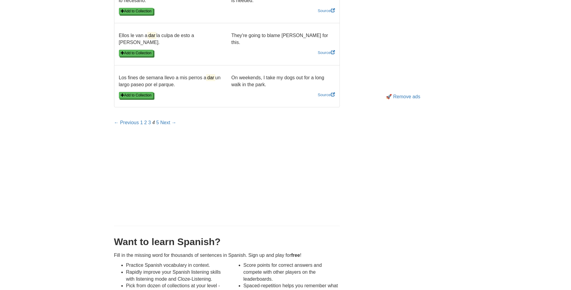
click at [280, 89] on div "Los fines de semana llevo a mis perros a dar un largo paseo por el parque. On w…" at bounding box center [226, 82] width 225 height 17
copy ul "Una vez el cambio social comienza, no es posible dar marcha atrás. No se le pue…"
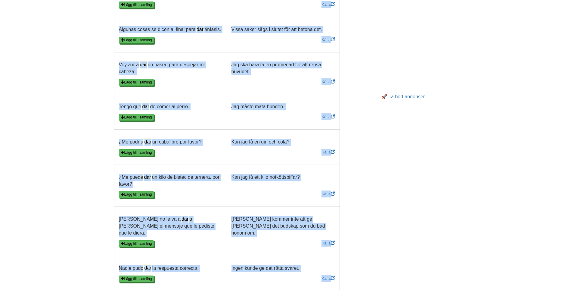
scroll to position [753, 0]
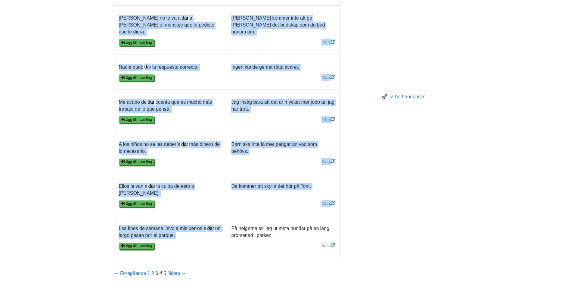
click at [281, 231] on p "På helgerna tar jag ut mina hundar på en lång promenad i parken." at bounding box center [283, 232] width 113 height 14
copy ul "Una vez el cambio social comienza, no es posible dar marcha atrás. No se le pue…"
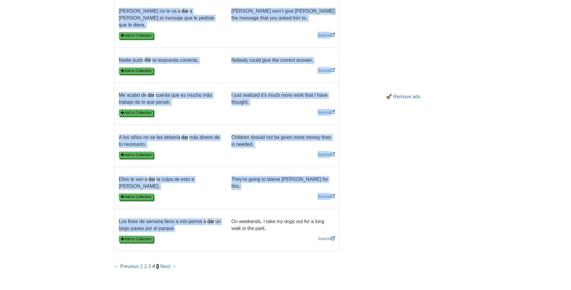
click at [157, 266] on link "5" at bounding box center [157, 266] width 3 height 5
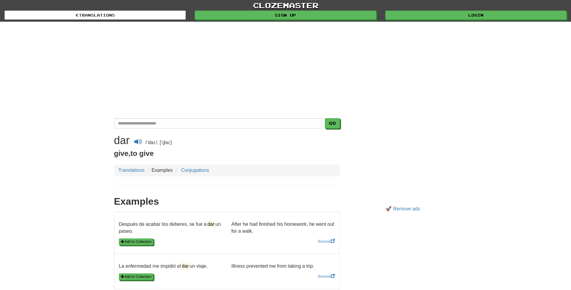
click at [115, 223] on li "Después de acabar los deberes, se fue a dar un paseo. After he had finished his…" at bounding box center [227, 232] width 226 height 42
drag, startPoint x: 119, startPoint y: 222, endPoint x: 202, endPoint y: 231, distance: 84.1
click at [202, 231] on p "Después de acabar los deberes, se fue a dar un paseo." at bounding box center [170, 228] width 113 height 14
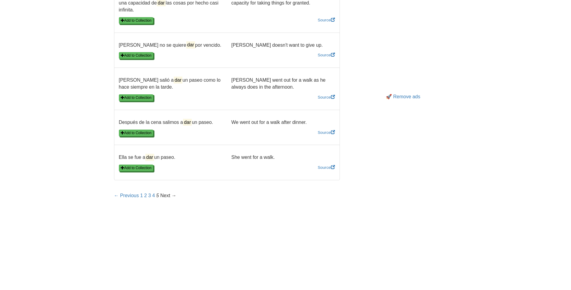
scroll to position [904, 0]
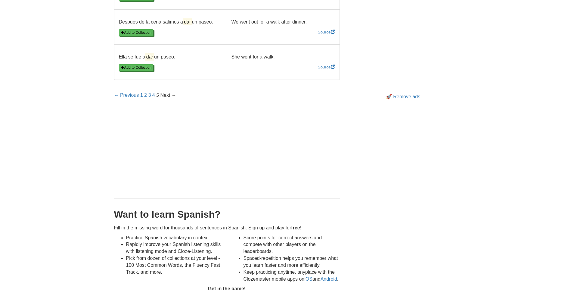
click at [285, 59] on p "She went for a walk." at bounding box center [283, 57] width 113 height 7
copy ul "Después de acabar los deberes, se fue a dar un paseo. After he had finished his…"
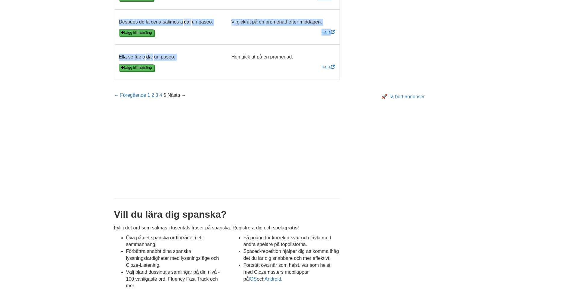
drag, startPoint x: 293, startPoint y: 58, endPoint x: 288, endPoint y: 63, distance: 7.0
click at [292, 58] on p "Hon gick ut på en promenad." at bounding box center [283, 57] width 113 height 7
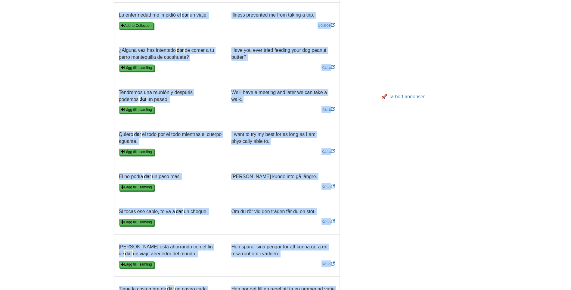
scroll to position [100, 0]
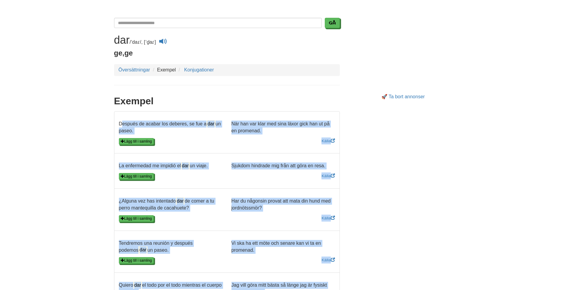
copy ul "Después de acabar los deberes, se fue a dar un paseo. After he had finished his…"
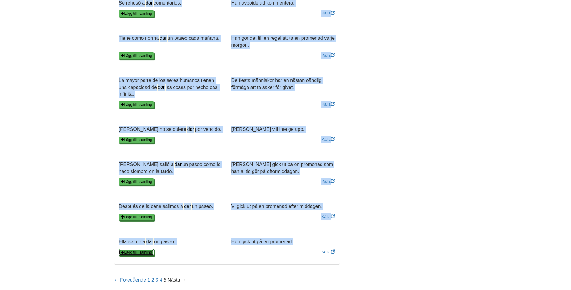
scroll to position [0, 0]
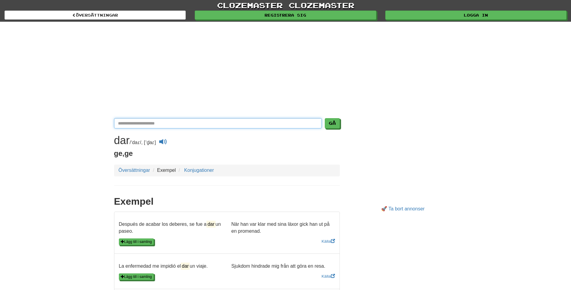
click at [139, 124] on input "Översätt spanska-svenska" at bounding box center [218, 123] width 208 height 10
type input "*****"
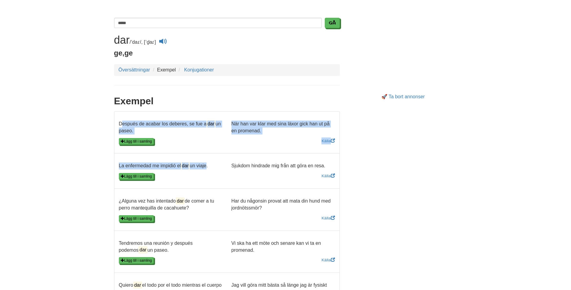
drag, startPoint x: 120, startPoint y: 123, endPoint x: 202, endPoint y: 164, distance: 91.7
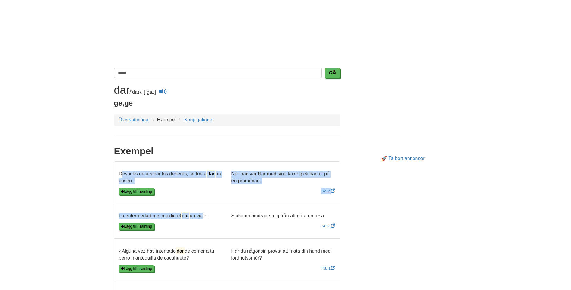
scroll to position [0, 0]
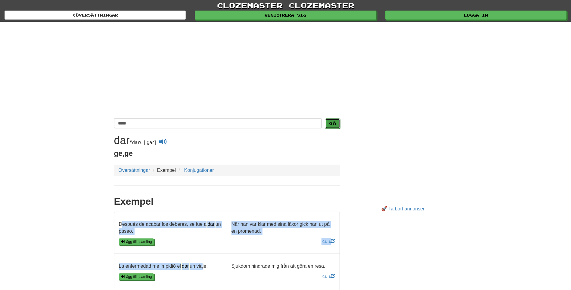
click at [334, 123] on button "Gå" at bounding box center [332, 123] width 15 height 10
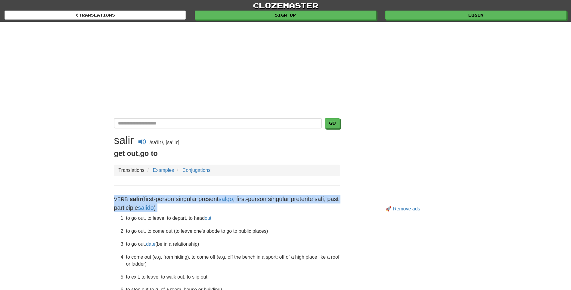
drag, startPoint x: 115, startPoint y: 198, endPoint x: 214, endPoint y: 223, distance: 101.8
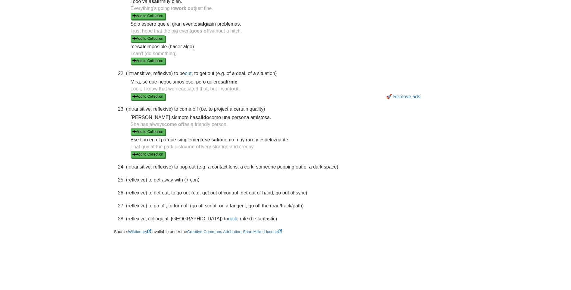
scroll to position [653, 0]
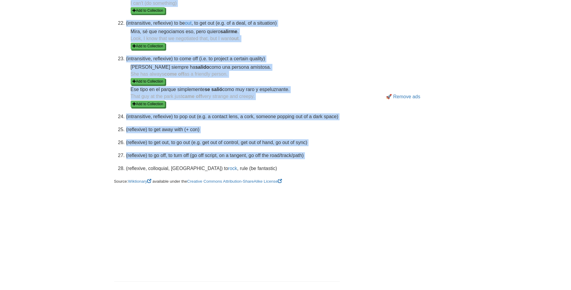
click at [249, 169] on li "(reflexive, colloquial, [GEOGRAPHIC_DATA]) to rock , rule (be fantastic)" at bounding box center [233, 168] width 214 height 7
drag, startPoint x: 249, startPoint y: 169, endPoint x: 242, endPoint y: 170, distance: 6.7
click at [242, 170] on li "(reflexive, colloquial, [GEOGRAPHIC_DATA]) to rock , rule (be fantastic)" at bounding box center [233, 168] width 214 height 7
drag, startPoint x: 242, startPoint y: 170, endPoint x: 230, endPoint y: 167, distance: 12.6
click at [230, 167] on li "(reflexive, colloquial, [GEOGRAPHIC_DATA]) to rock , rule (be fantastic)" at bounding box center [233, 168] width 214 height 7
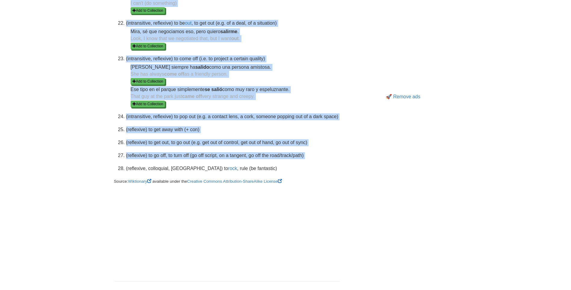
drag, startPoint x: 230, startPoint y: 167, endPoint x: 242, endPoint y: 170, distance: 12.6
click at [242, 170] on li "(reflexive, colloquial, [GEOGRAPHIC_DATA]) to rock , rule (be fantastic)" at bounding box center [233, 168] width 214 height 7
click at [241, 168] on li "(reflexive, colloquial, [GEOGRAPHIC_DATA]) to rock , rule (be fantastic)" at bounding box center [233, 168] width 214 height 7
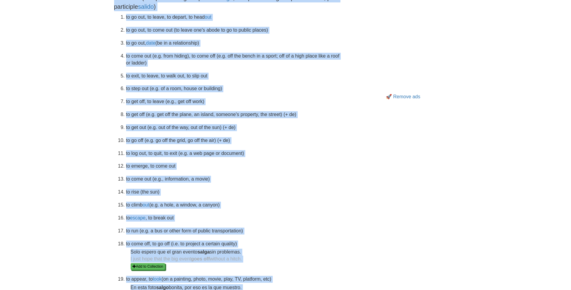
scroll to position [100, 0]
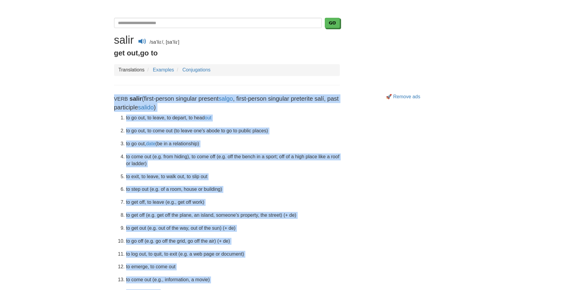
click at [141, 114] on li "to go out, to leave, to depart, to head out" at bounding box center [233, 117] width 214 height 7
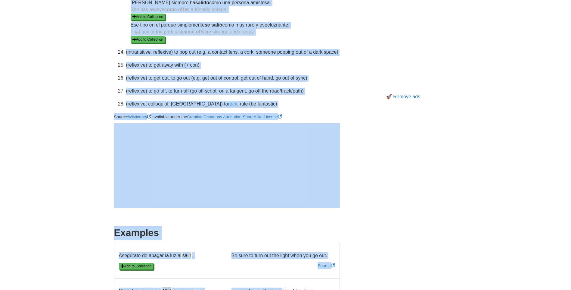
scroll to position [745, 0]
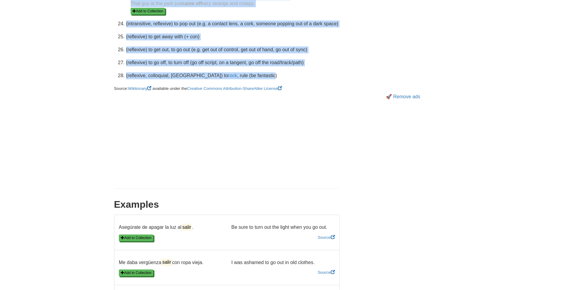
drag, startPoint x: 114, startPoint y: 99, endPoint x: 238, endPoint y: 73, distance: 126.5
click at [238, 73] on div "Go salir /saˈliɾ/, [saˈliɾ] get out , go to Translations Examples Conjugations …" at bounding box center [227, 132] width 235 height 1518
copy div "Verb salir (first-person singular present salgo , first-person singular preteri…"
click at [242, 75] on li "(reflexive, colloquial, Spain) to rock , rule (be fantastic)" at bounding box center [233, 75] width 214 height 7
copy div "Verb salir (first-person singular present salgo , first-person singular preteri…"
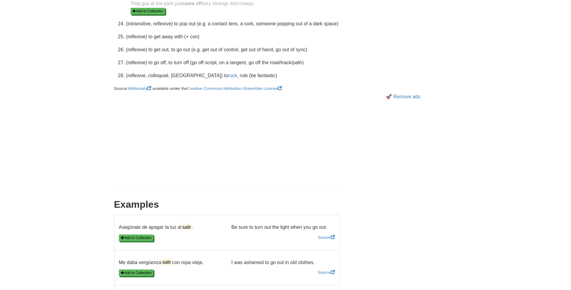
click at [264, 83] on div "Go salir /saˈliɾ/, [saˈliɾ] get out , go to Translations Examples Conjugations …" at bounding box center [227, 132] width 235 height 1518
drag, startPoint x: 245, startPoint y: 75, endPoint x: 239, endPoint y: 75, distance: 6.0
click at [239, 75] on li "(reflexive, colloquial, Spain) to rock , rule (be fantastic)" at bounding box center [233, 75] width 214 height 7
copy li "(reflexive, colloquial, Spain) to rock , rule (be fantastic"
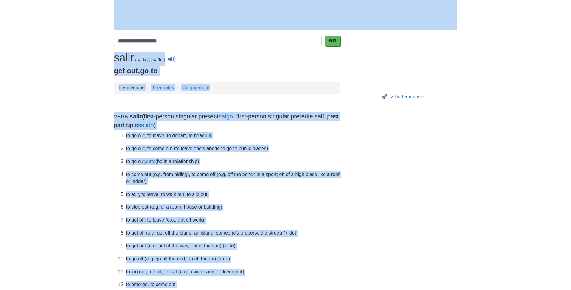
scroll to position [0, 0]
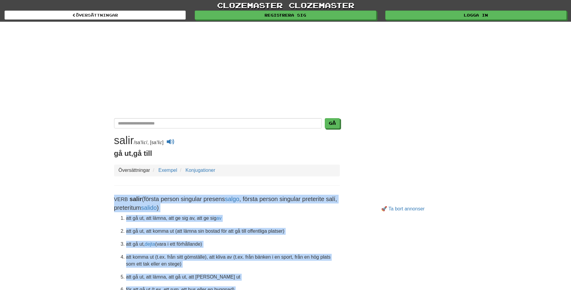
drag, startPoint x: 261, startPoint y: 82, endPoint x: 111, endPoint y: 196, distance: 188.2
copy div "Verb salir (första person singular presens salgo , första person singular prete…"
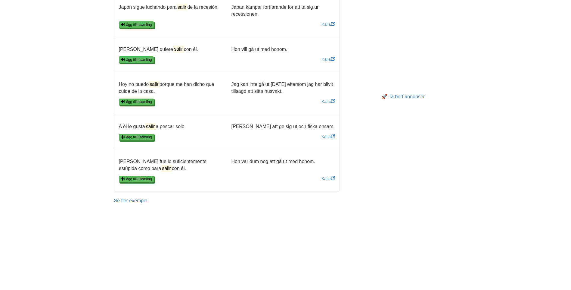
scroll to position [1205, 0]
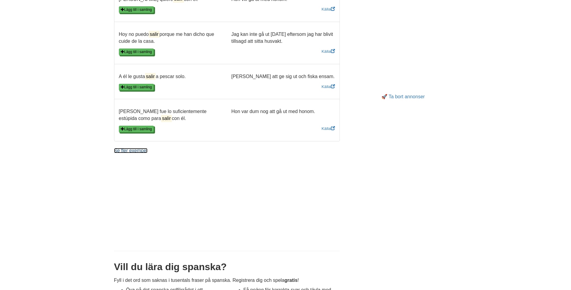
click at [131, 149] on link "Se fler exempel" at bounding box center [130, 150] width 33 height 5
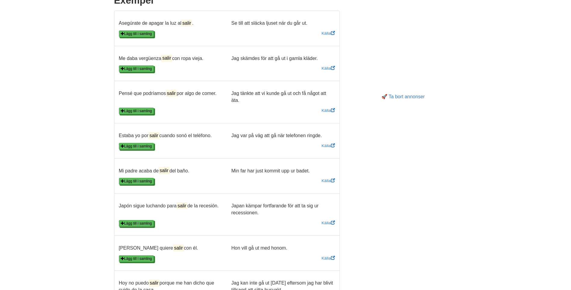
scroll to position [151, 0]
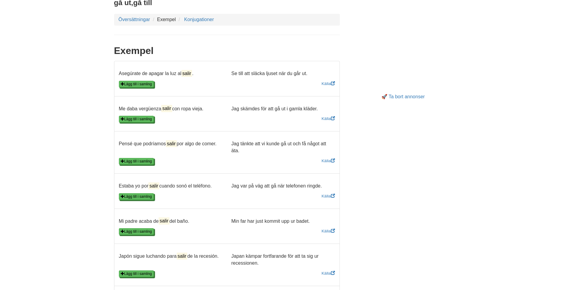
drag, startPoint x: 121, startPoint y: 72, endPoint x: 201, endPoint y: 99, distance: 84.2
click at [120, 71] on p "Asegúrate de apagar la luz al salir ." at bounding box center [170, 73] width 113 height 7
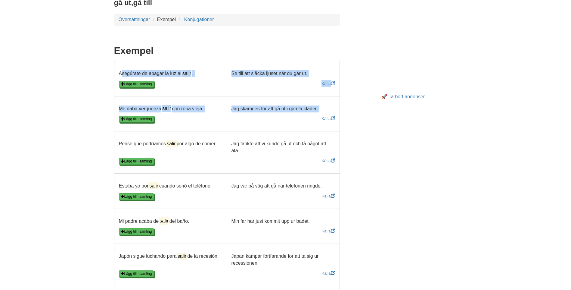
drag, startPoint x: 119, startPoint y: 71, endPoint x: 310, endPoint y: 117, distance: 196.7
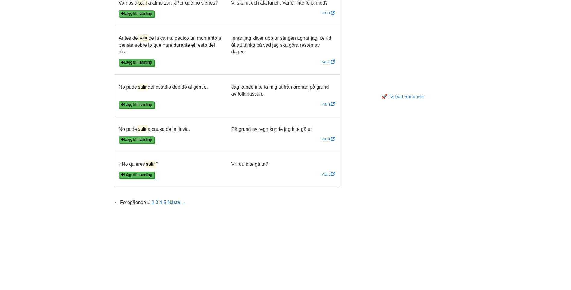
scroll to position [904, 0]
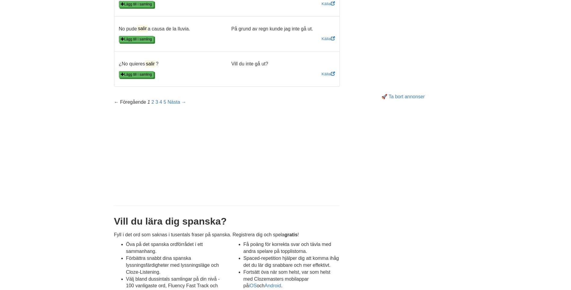
click at [277, 64] on p "Vill du inte gå ut?" at bounding box center [283, 64] width 113 height 7
copy ul "Asegúrate de apagar la luz al salir . Se till att släcka ljuset när du går ut. …"
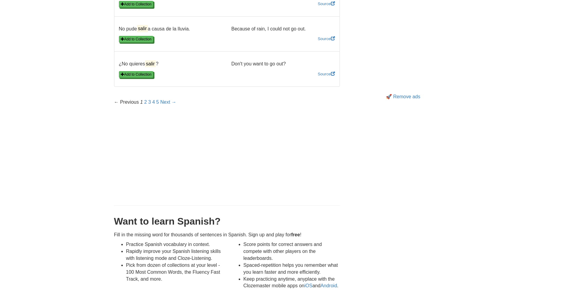
click at [286, 64] on p "Don't you want to go out?" at bounding box center [283, 64] width 113 height 7
copy ul "Asegúrate de apagar la luz al salir . Be sure to turn out the light when you go…"
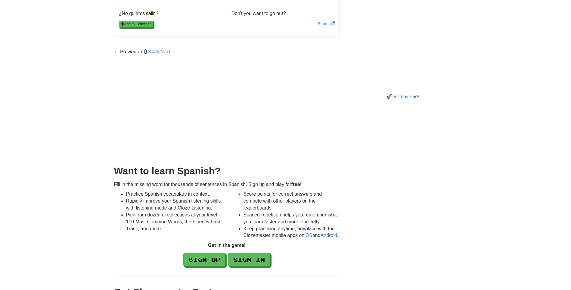
click at [146, 52] on link "2" at bounding box center [145, 51] width 3 height 5
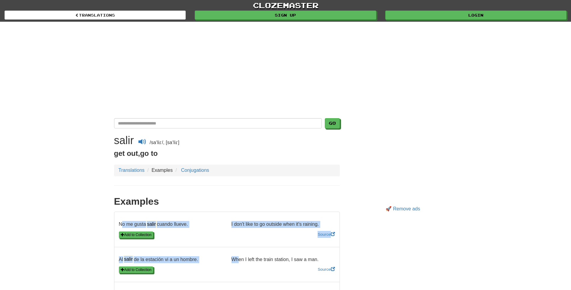
drag, startPoint x: 119, startPoint y: 223, endPoint x: 231, endPoint y: 257, distance: 116.9
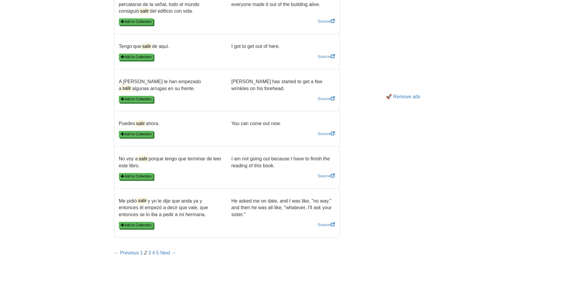
scroll to position [803, 0]
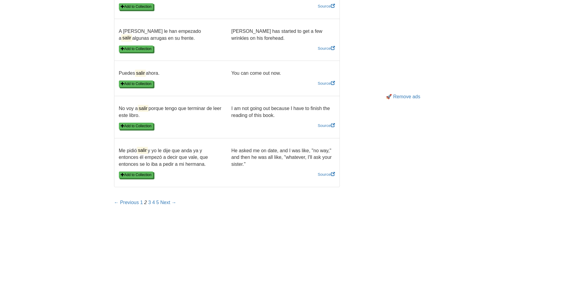
click at [260, 169] on div "Me pidió salir y yo le dije que anda ya y entonces él empezó a decir que vale, …" at bounding box center [226, 159] width 225 height 24
copy ul "Lo ip dolor sitam consec adipis. E sed'd eius te in utlabor etdo ma'a enimadm. …"
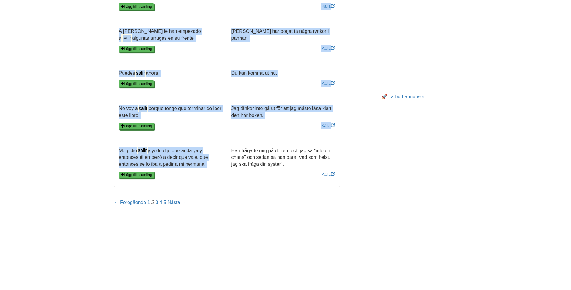
drag, startPoint x: 281, startPoint y: 164, endPoint x: 278, endPoint y: 167, distance: 4.1
click at [279, 166] on p "Han frågade mig på dejten, och jag sa "inte en chans" och sedan sa han bara "va…" at bounding box center [283, 157] width 113 height 21
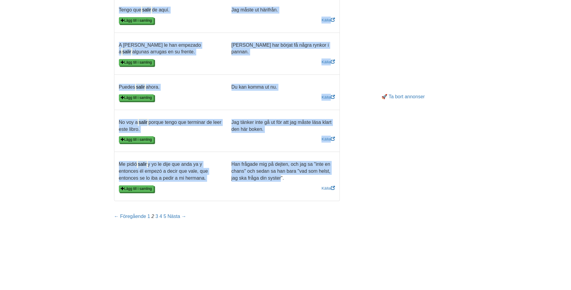
copy ul "Lo ip dolor sitam consec adipis. E sed'd eius te in utlabor etdo ma'a enimadm. …"
click at [156, 214] on link "3" at bounding box center [156, 216] width 3 height 5
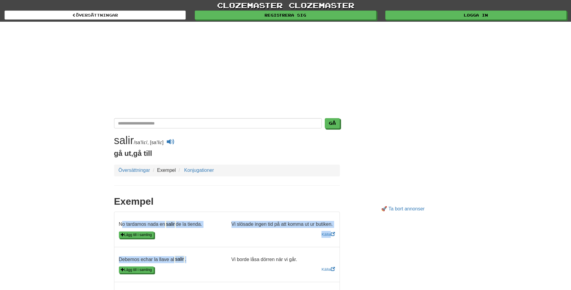
drag, startPoint x: 119, startPoint y: 221, endPoint x: 180, endPoint y: 240, distance: 63.3
click at [195, 246] on li "No tardamos nada en salir de la tienda. Vi slösade ingen tid på att komma ut ur…" at bounding box center [227, 229] width 226 height 36
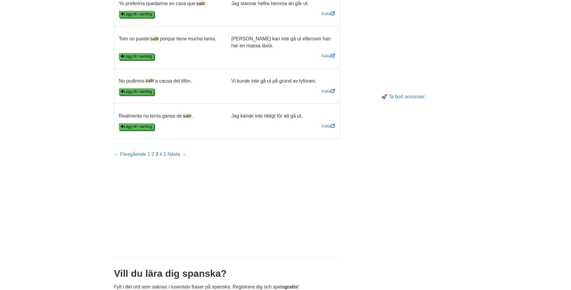
scroll to position [853, 0]
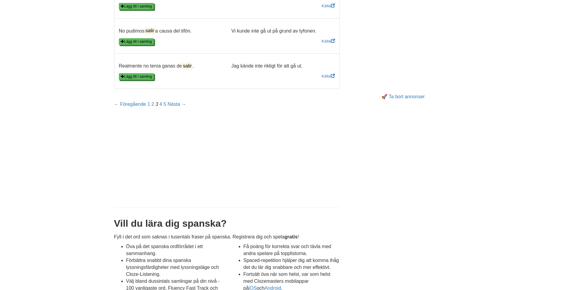
click at [307, 67] on p "Jag kände inte riktigt för att gå ut." at bounding box center [283, 66] width 113 height 7
copy ul "Lo ipsumdol sita co adipi el se doeius. Te incidid utlab etd ma ali enima mi ve…"
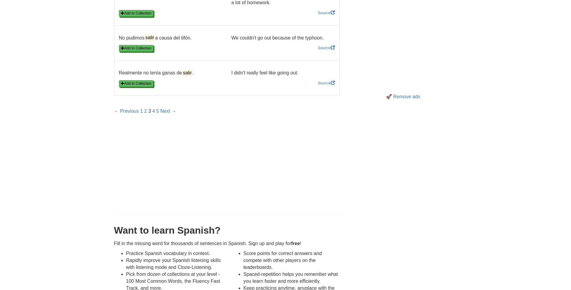
scroll to position [860, 0]
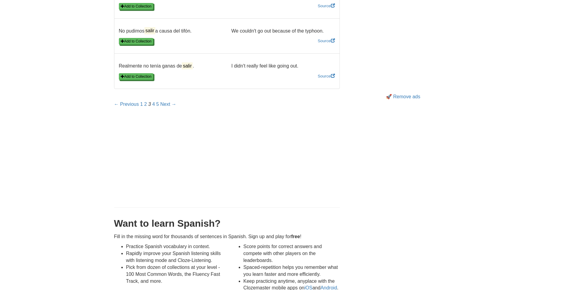
click at [299, 66] on p "I didn't really feel like going out." at bounding box center [283, 66] width 113 height 7
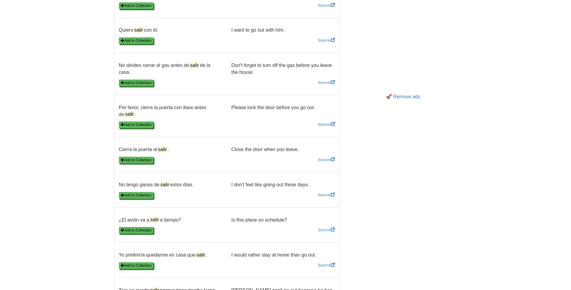
scroll to position [710, 0]
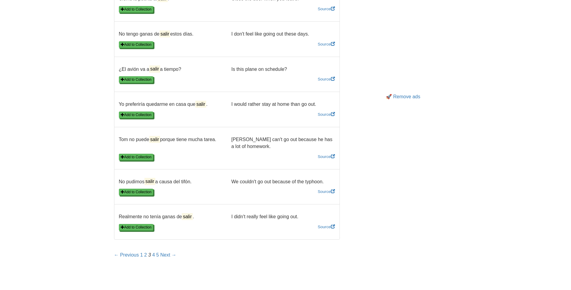
copy ul "No tardamos nada en salir de la tienda. We lost no time coming out of the shop.…"
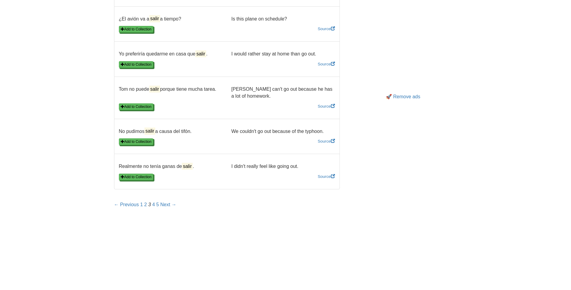
scroll to position [810, 0]
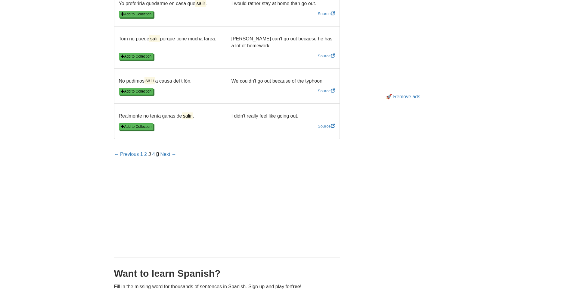
click at [158, 154] on link "5" at bounding box center [157, 153] width 3 height 5
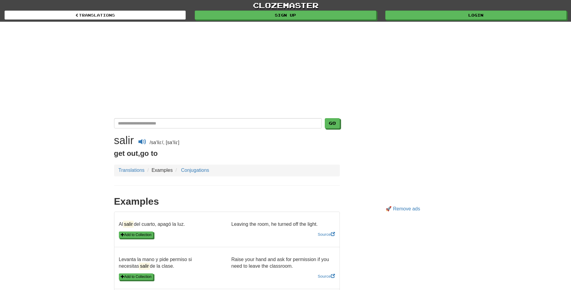
drag, startPoint x: 118, startPoint y: 220, endPoint x: 207, endPoint y: 242, distance: 91.7
click at [210, 243] on li "Al salir del cuarto, apagó la luz. Leaving the room, he turned off the light. A…" at bounding box center [227, 229] width 226 height 36
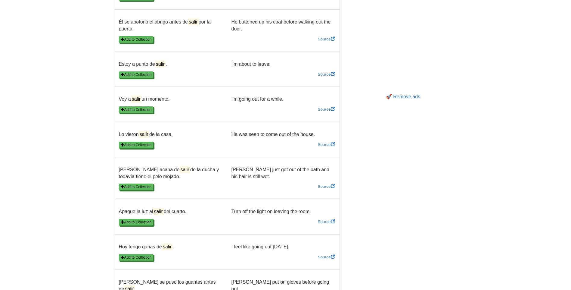
scroll to position [753, 0]
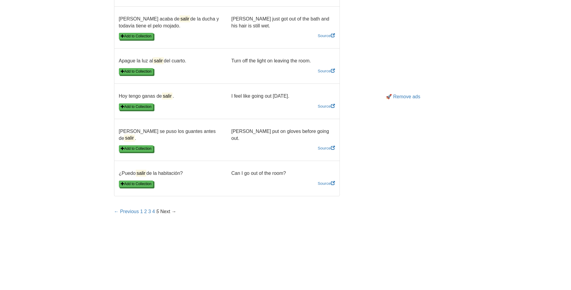
click at [287, 173] on p "Can I go out of the room?" at bounding box center [283, 173] width 113 height 7
copy ul "Al salir del cuarto, apagó la luz. Leaving the room, he turned off the light. A…"
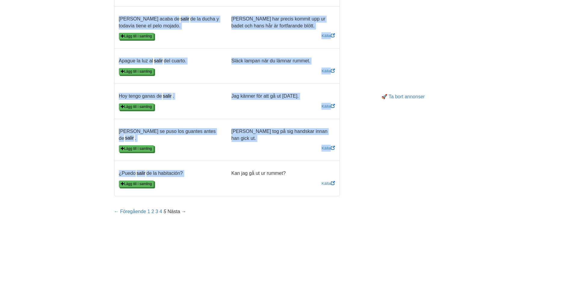
click at [286, 173] on p "Kan jag gå ut ur rummet?" at bounding box center [283, 173] width 113 height 7
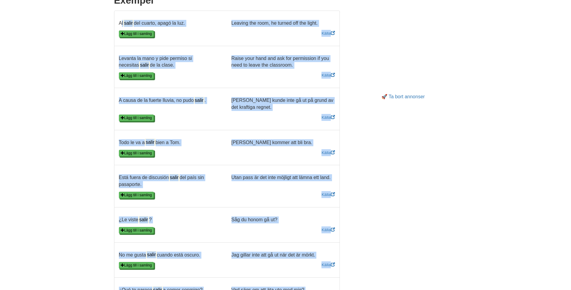
scroll to position [50, 0]
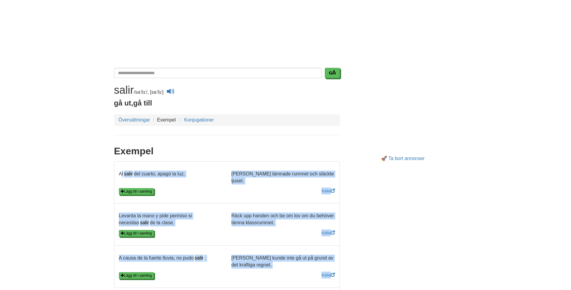
copy ul "Al salir del cuarto, apagó la luz. Leaving the room, he turned off the light. A…"
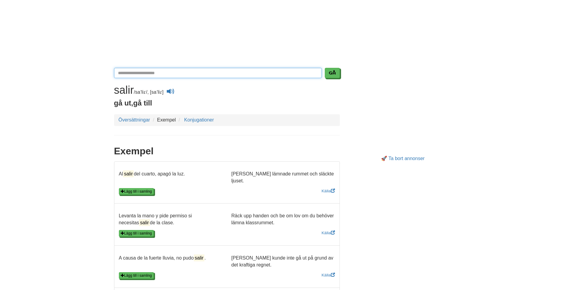
click at [129, 68] on input "Översätt spanska-svenska" at bounding box center [218, 73] width 208 height 10
type input "*"
type input "******"
click at [325, 68] on button "Gå" at bounding box center [332, 73] width 15 height 10
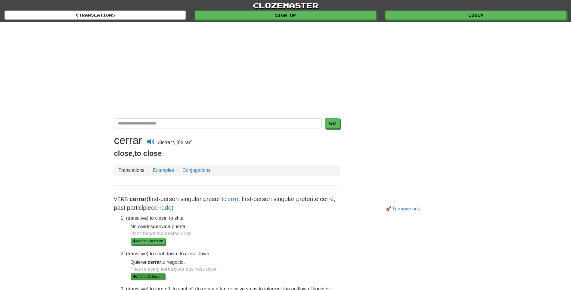
scroll to position [100, 0]
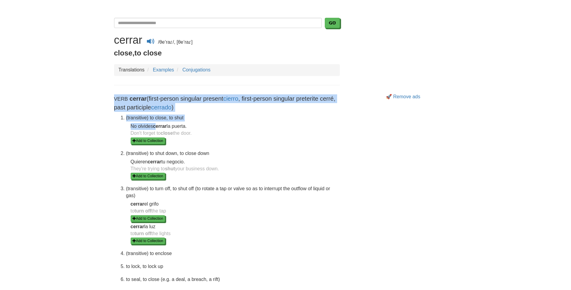
drag, startPoint x: 114, startPoint y: 97, endPoint x: 148, endPoint y: 120, distance: 40.8
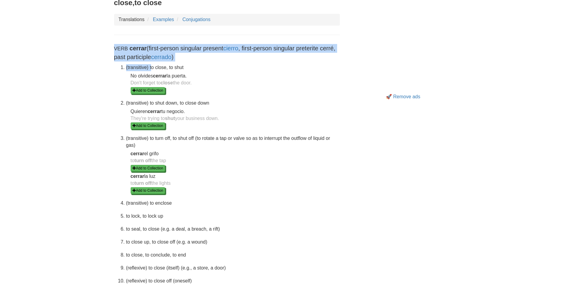
scroll to position [301, 0]
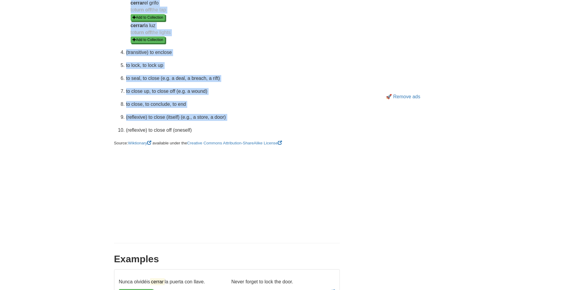
click at [194, 131] on li "(reflexive) to close off (oneself)" at bounding box center [233, 130] width 214 height 7
drag, startPoint x: 194, startPoint y: 131, endPoint x: 191, endPoint y: 130, distance: 3.7
click at [191, 130] on li "(reflexive) to close off (oneself)" at bounding box center [233, 130] width 214 height 7
copy div "Verb cerrar (first-person singular present cierro , first-person singular prete…"
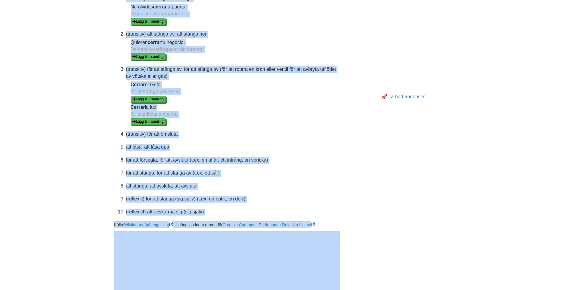
scroll to position [252, 0]
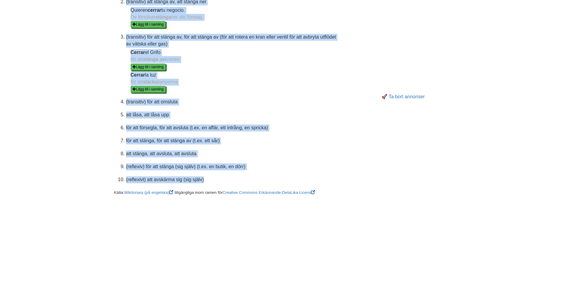
drag, startPoint x: 117, startPoint y: 98, endPoint x: 202, endPoint y: 179, distance: 117.8
copy div "lor ipsumd (sitame consec adipisci elitsed doeius , tempor incidi utlabore etdo…"
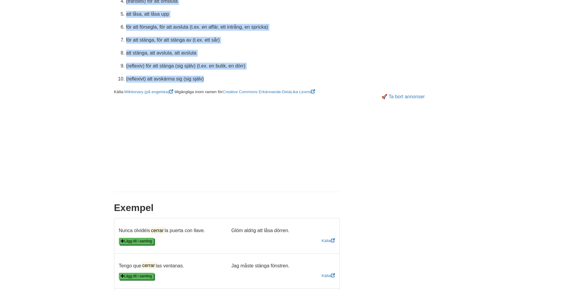
scroll to position [453, 0]
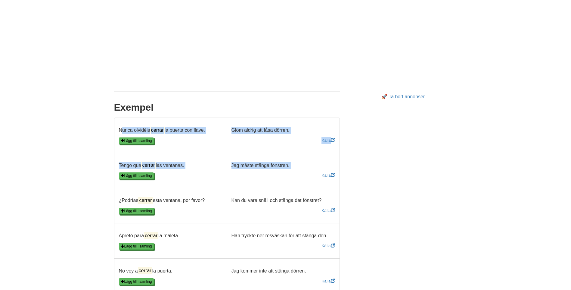
drag, startPoint x: 120, startPoint y: 130, endPoint x: 201, endPoint y: 177, distance: 94.5
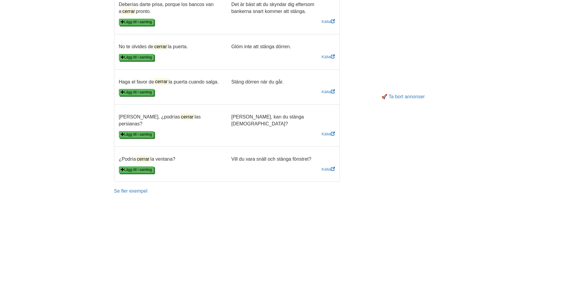
scroll to position [854, 0]
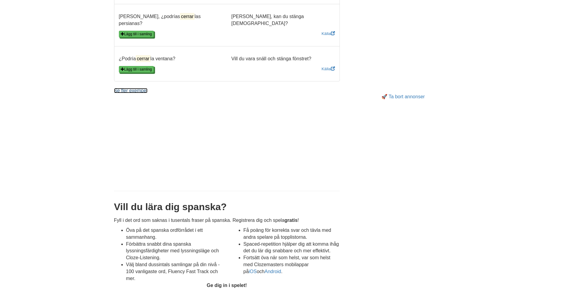
click at [133, 88] on link "Se fler exempel" at bounding box center [130, 90] width 33 height 5
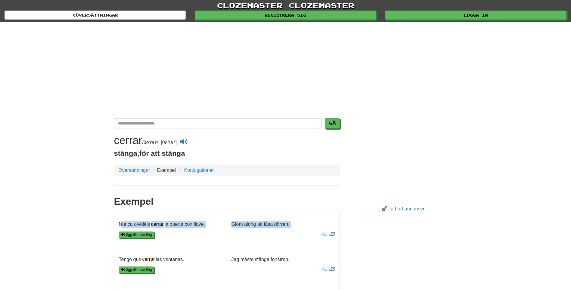
drag, startPoint x: 119, startPoint y: 221, endPoint x: 173, endPoint y: 238, distance: 56.3
click at [180, 239] on li "Nunca olvidéis cerrar la puerta con llave. Glöm aldrig att låsa dörren. Lägg ti…" at bounding box center [227, 229] width 226 height 36
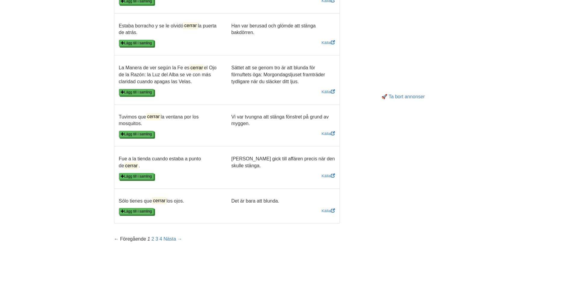
scroll to position [803, 0]
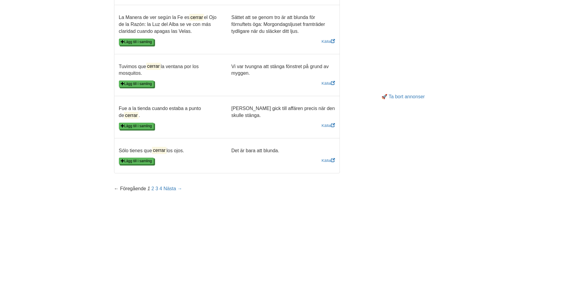
click at [292, 147] on p "Det är bara att blunda." at bounding box center [283, 150] width 113 height 7
copy ul "Lorem ipsumdol sitame co adipis eli seddo. Eius tempor inc utla etdolo. Magn al…"
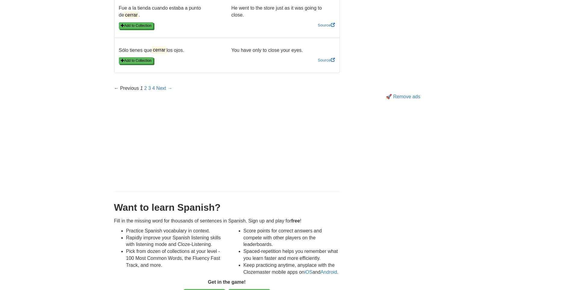
click at [305, 47] on p "You have only to close your eyes." at bounding box center [283, 50] width 113 height 7
copy ul "Lorem ipsumdol sitame co adipis eli seddo. Eiusm tempor in utla etd magn. Ali e…"
click at [145, 86] on link "2" at bounding box center [145, 88] width 3 height 5
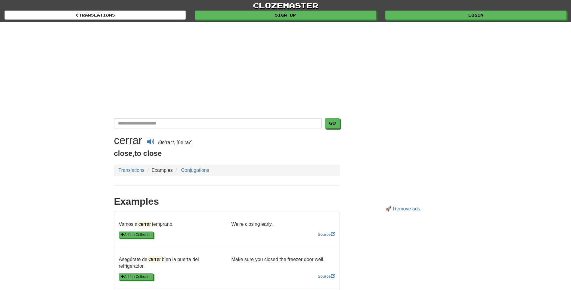
drag, startPoint x: 118, startPoint y: 223, endPoint x: 211, endPoint y: 264, distance: 101.3
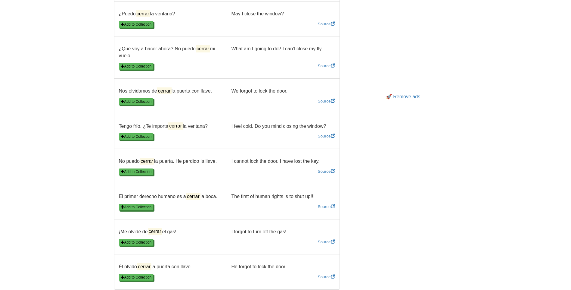
scroll to position [803, 0]
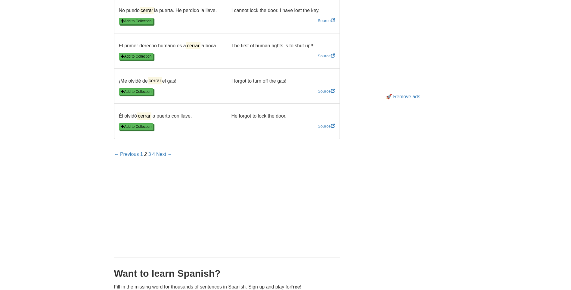
click at [288, 119] on p "He forgot to lock the door." at bounding box center [283, 116] width 113 height 7
copy ul "Vamos a cerrar temprano. We're closing early. Add to Collection Source Asegúrat…"
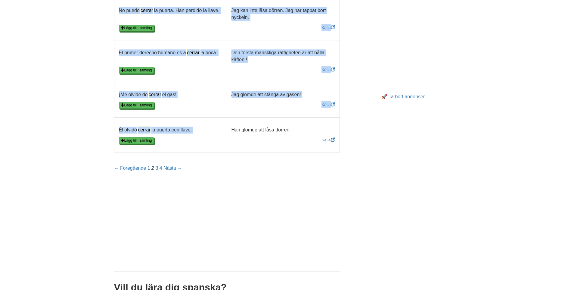
click at [291, 131] on p "Han glömde att låsa dörren." at bounding box center [283, 129] width 113 height 7
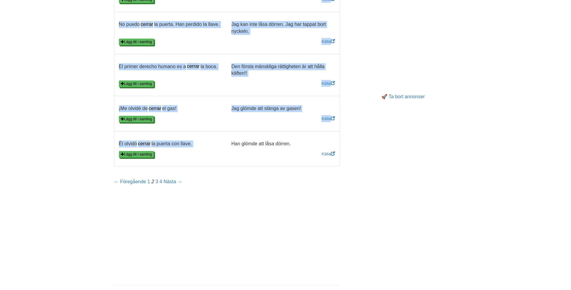
copy ul "Vamos a cerrar temprano. We're closing early. Add to Collection Source Asegúrat…"
click at [162, 181] on link "4" at bounding box center [161, 181] width 3 height 5
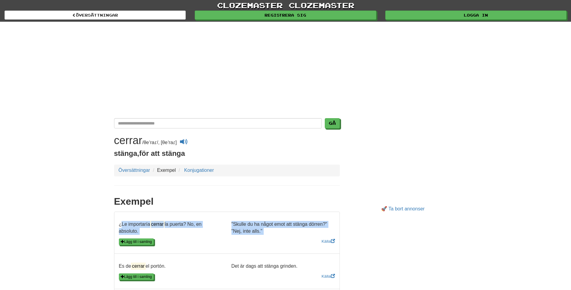
drag, startPoint x: 118, startPoint y: 220, endPoint x: 180, endPoint y: 233, distance: 63.0
click at [182, 234] on li "¿Le importaría cerrar la puerta? No, en absoluto. "Skulle du ha något emot att …" at bounding box center [227, 232] width 226 height 42
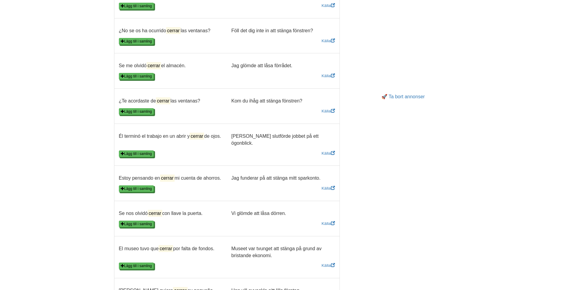
scroll to position [653, 0]
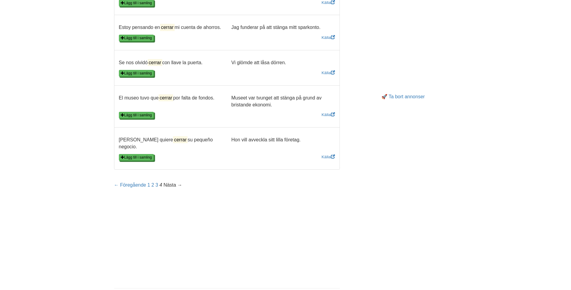
click at [300, 143] on p "Hon vill avveckla sitt lilla företag." at bounding box center [283, 139] width 113 height 7
copy ul "¿Le importaría cerrar la puerta? No, en absoluto. "Skulle du ha något emot att …"
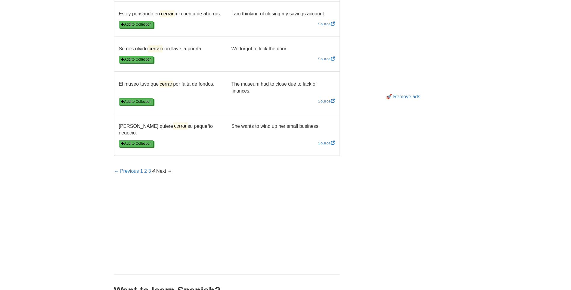
scroll to position [646, 0]
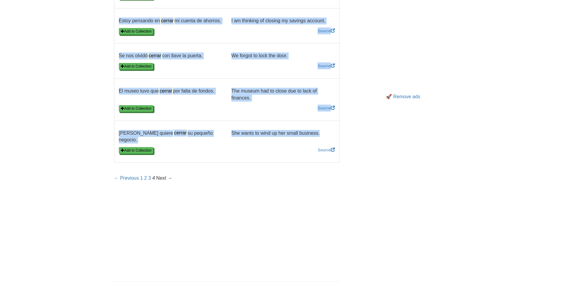
click at [317, 137] on p "She wants to wind up her small business." at bounding box center [283, 133] width 113 height 7
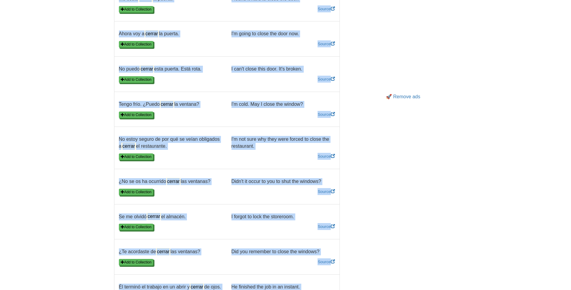
scroll to position [545, 0]
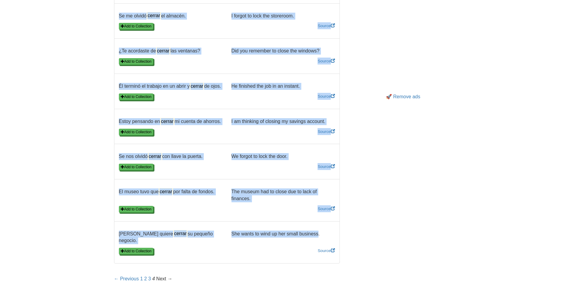
copy ul "¿Le importaría cerrar la puerta? No, en absoluto. "Would you mind shutting the …"
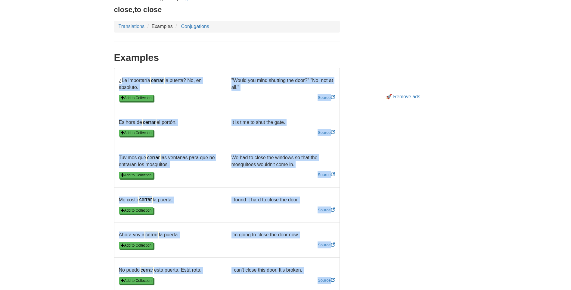
scroll to position [0, 0]
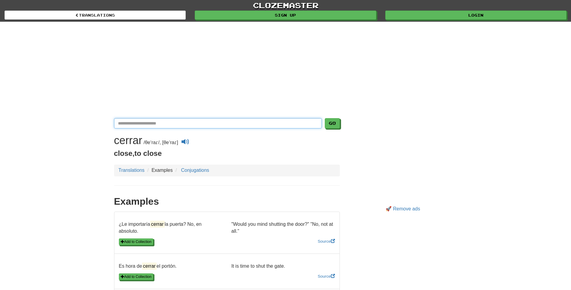
click at [137, 121] on input "Translate Spanish-English" at bounding box center [218, 123] width 208 height 10
type input "*******"
click at [325, 118] on button "Go" at bounding box center [332, 123] width 15 height 10
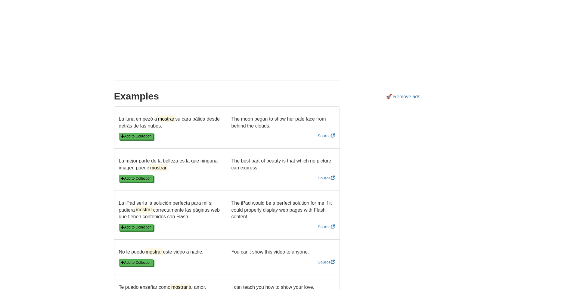
scroll to position [151, 0]
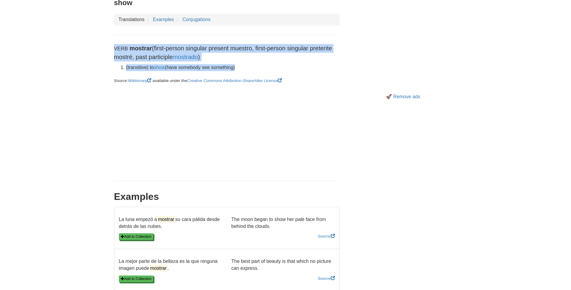
drag, startPoint x: 113, startPoint y: 48, endPoint x: 236, endPoint y: 67, distance: 124.5
copy div "Verb mostrar (first-person singular present muestro, first-person singular pret…"
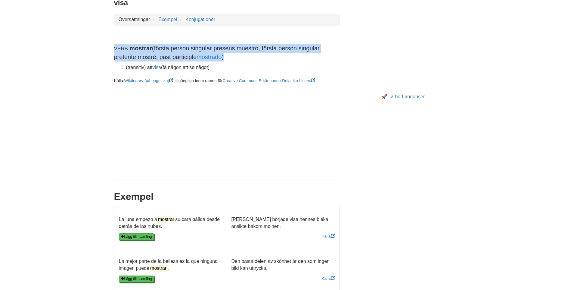
drag, startPoint x: 112, startPoint y: 44, endPoint x: 212, endPoint y: 68, distance: 103.1
click at [210, 68] on font "(transitiv) att visa (få någon att se något)" at bounding box center [167, 67] width 83 height 5
copy div "Verb mostrar (första person singular presens muestro, första person singular pr…"
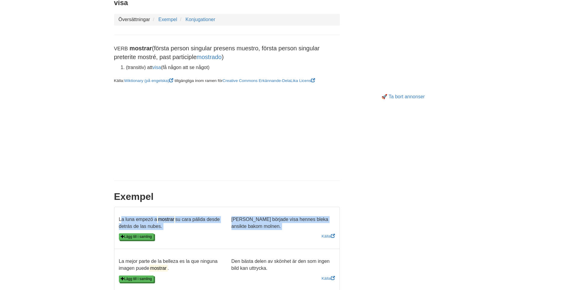
drag, startPoint x: 119, startPoint y: 218, endPoint x: 192, endPoint y: 248, distance: 78.7
click at [195, 248] on li "La luna empezó a mostrar su cara pálida desde detrás de las nubes. Månen börjad…" at bounding box center [227, 228] width 226 height 42
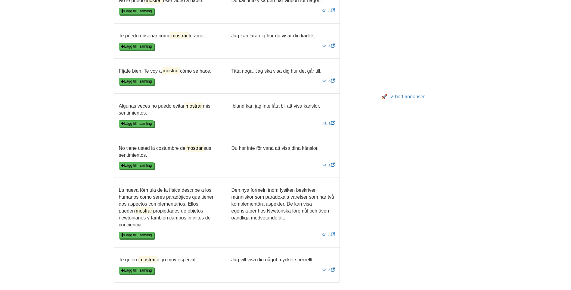
scroll to position [653, 0]
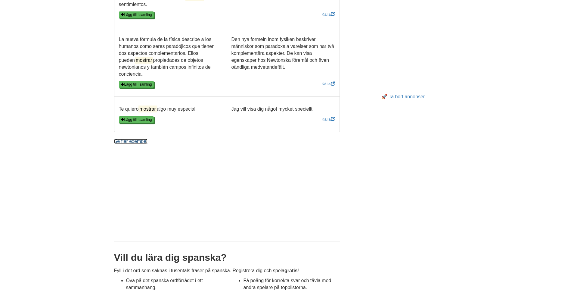
click at [133, 139] on link "Se fler exempel" at bounding box center [130, 141] width 33 height 5
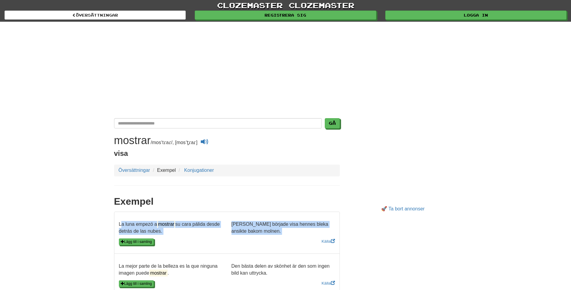
drag, startPoint x: 118, startPoint y: 223, endPoint x: 171, endPoint y: 237, distance: 54.7
click at [186, 239] on li "La luna empezó a mostrar su cara pálida desde detrás de las nubes. [PERSON_NAME…" at bounding box center [227, 232] width 226 height 42
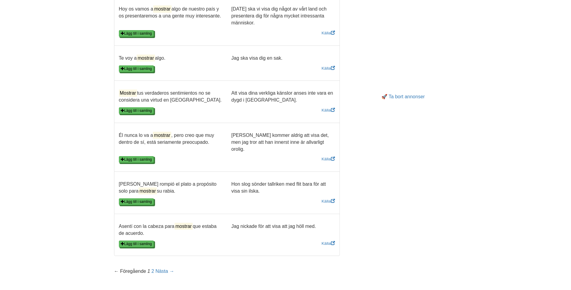
scroll to position [904, 0]
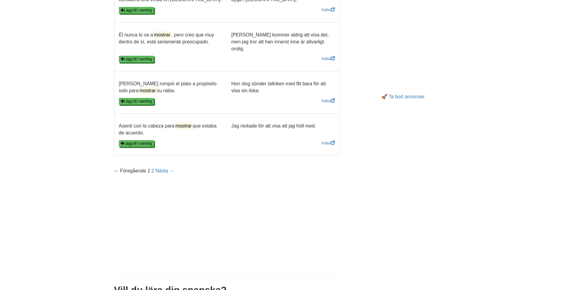
click at [318, 123] on p "Jag nickade för att visa att jag höll med." at bounding box center [283, 126] width 113 height 7
copy ul "La luna empezó a mostrar su cara pálida desde detrás de las nubes. Månen börjad…"
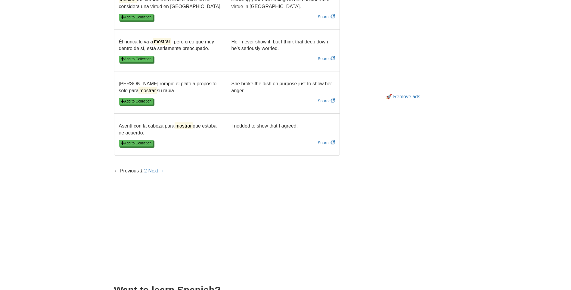
click at [298, 123] on p "I nodded to show that I agreed." at bounding box center [283, 126] width 113 height 7
copy ul "La luna empezó a mostrar su cara pálida desde detrás de las nubes. The moon beg…"
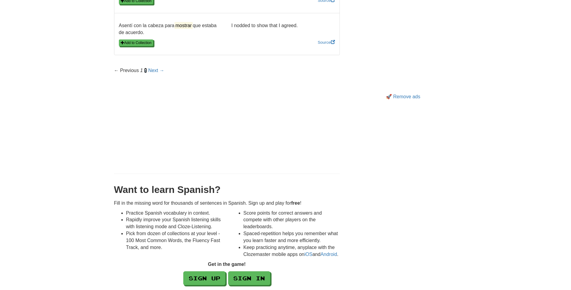
click at [145, 68] on link "2" at bounding box center [145, 70] width 3 height 5
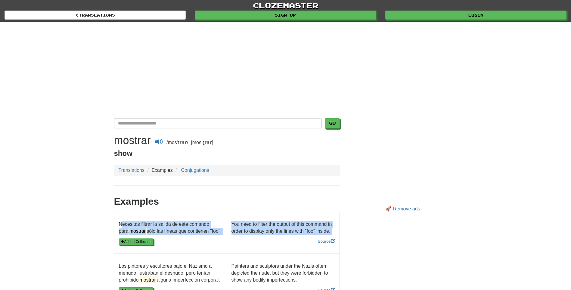
drag, startPoint x: 117, startPoint y: 221, endPoint x: 196, endPoint y: 238, distance: 80.7
click at [200, 238] on li "Necesitas filtrar la salida de este comando para mostrar sólo las líneas que co…" at bounding box center [227, 232] width 226 height 42
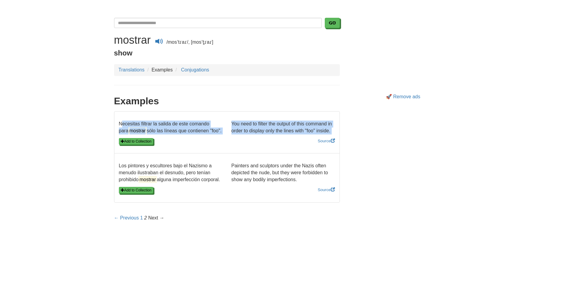
scroll to position [151, 0]
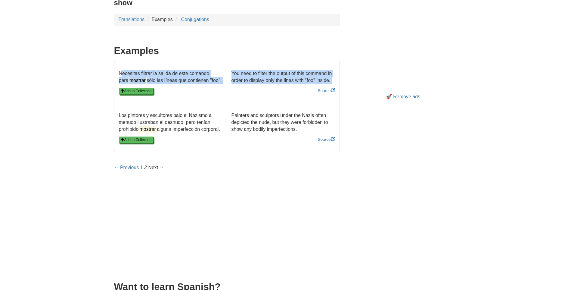
click at [298, 132] on p "Painters and sculptors under the Nazis often depicted the nude, but they were f…" at bounding box center [283, 122] width 113 height 21
copy ul "Necesitas filtrar la salida de este comando para mostrar sólo las líneas que co…"
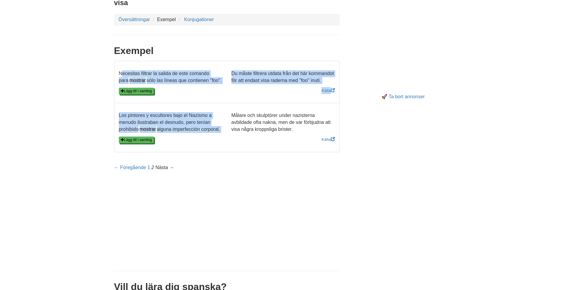
click at [294, 130] on p "Målare och skulptörer under nazisterna avbildade ofta nakna, men de var förbjud…" at bounding box center [283, 122] width 113 height 21
copy ul "Necesitas filtrar la salida de este comando para mostrar sólo las líneas que co…"
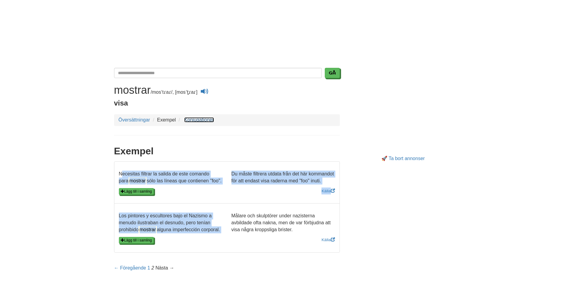
click at [201, 121] on link "Konjugationer" at bounding box center [199, 119] width 30 height 5
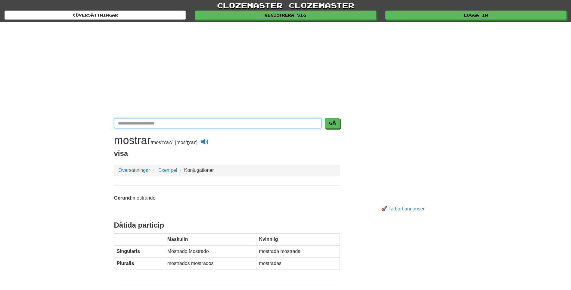
click at [132, 123] on input "Översätt spanska-svenska" at bounding box center [218, 123] width 208 height 10
type input "*******"
click at [325, 118] on button "Gå" at bounding box center [332, 123] width 15 height 10
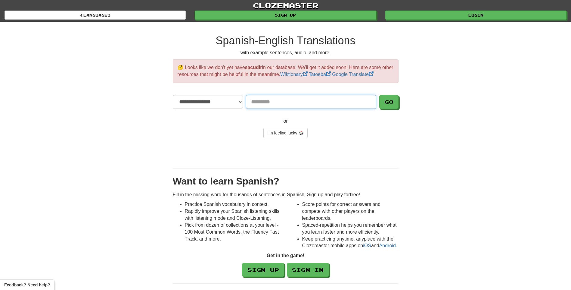
drag, startPoint x: 284, startPoint y: 98, endPoint x: 255, endPoint y: 101, distance: 29.4
click at [255, 101] on input "Translate" at bounding box center [311, 102] width 130 height 14
click at [379, 95] on button "Go" at bounding box center [388, 102] width 19 height 14
drag, startPoint x: 263, startPoint y: 100, endPoint x: 242, endPoint y: 99, distance: 21.1
click at [242, 99] on div "**********" at bounding box center [286, 102] width 226 height 14
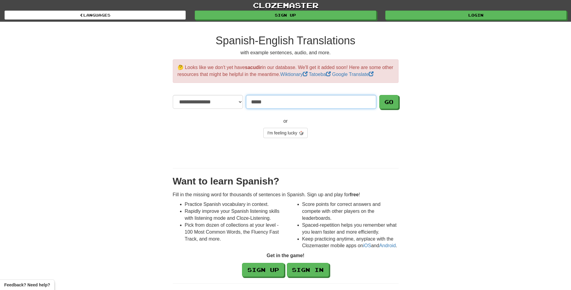
type input "*****"
click at [379, 95] on button "Go" at bounding box center [388, 102] width 19 height 14
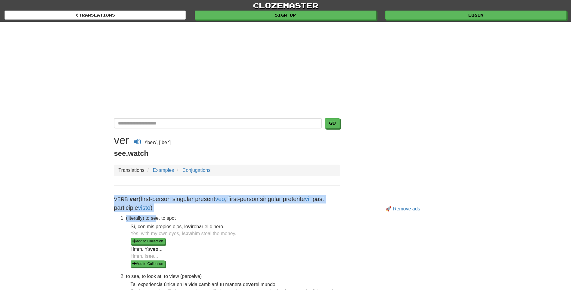
drag, startPoint x: 113, startPoint y: 197, endPoint x: 141, endPoint y: 218, distance: 35.1
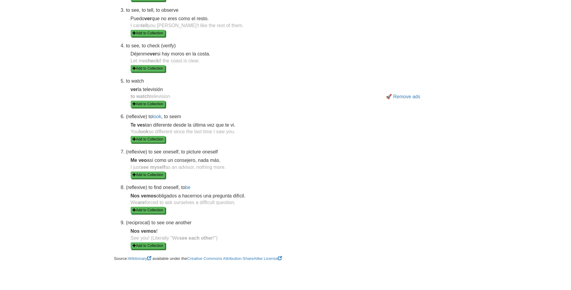
scroll to position [401, 0]
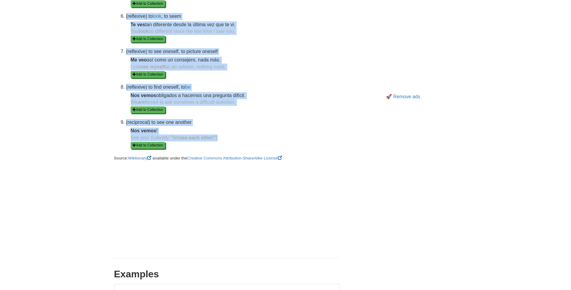
click at [218, 144] on dd "See you! (Literally "We see each other !") Add to Collection" at bounding box center [235, 141] width 209 height 14
copy div "Verb ver (first-person singular present veo , first-person singular preterite v…"
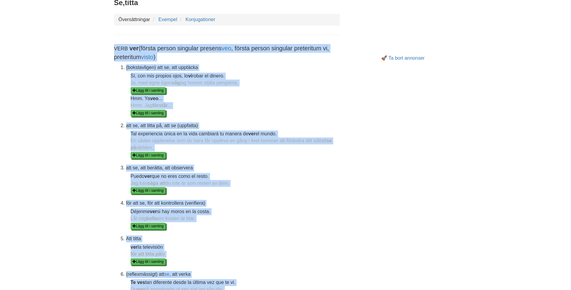
scroll to position [50, 0]
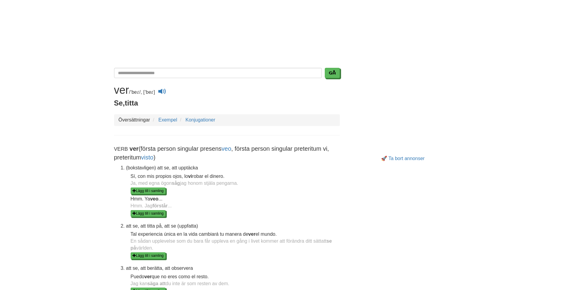
click at [114, 147] on font "Verb ver (första person singular presens veo , första person singular preteritu…" at bounding box center [221, 152] width 215 height 15
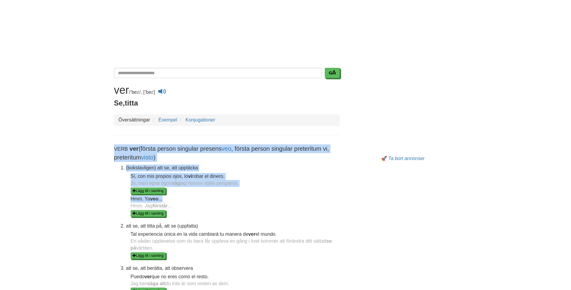
drag, startPoint x: 114, startPoint y: 147, endPoint x: 223, endPoint y: 196, distance: 119.7
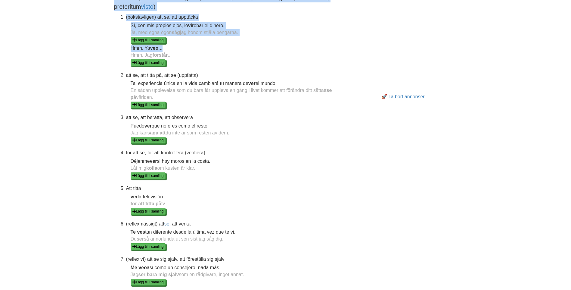
scroll to position [351, 0]
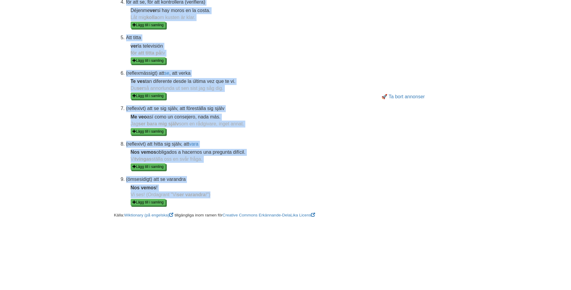
click at [220, 193] on dd "Vi ses! (Ordagrant "Vi ser varandra !") Lägg till i samling" at bounding box center [235, 198] width 209 height 14
copy div "Verb ver (första person singular presens veo , första person singular preteritu…"
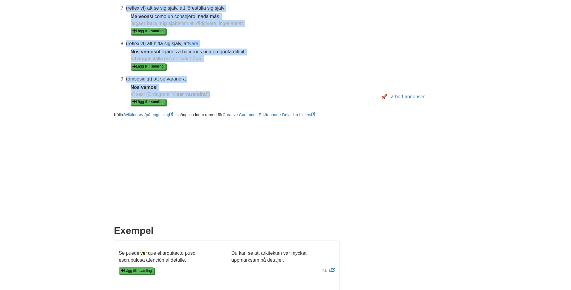
scroll to position [602, 0]
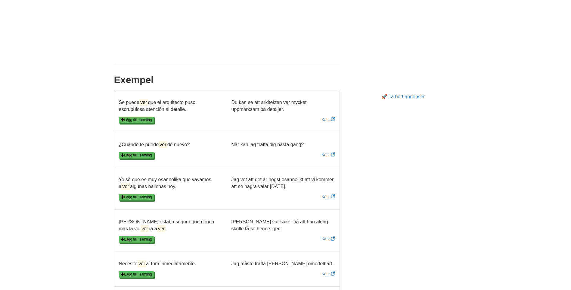
drag, startPoint x: 119, startPoint y: 101, endPoint x: 215, endPoint y: 148, distance: 107.1
click at [215, 148] on ul "Se puede ver que el arquitecto puso escrupulosa atención al detalle. Du kan se …" at bounding box center [227, 283] width 226 height 386
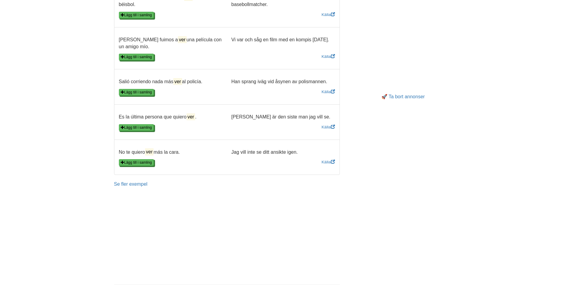
scroll to position [1004, 0]
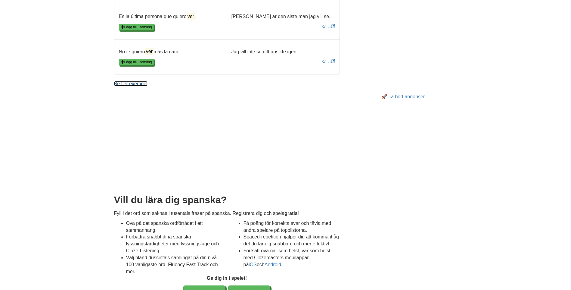
click at [123, 86] on link "Se fler exempel" at bounding box center [130, 83] width 33 height 5
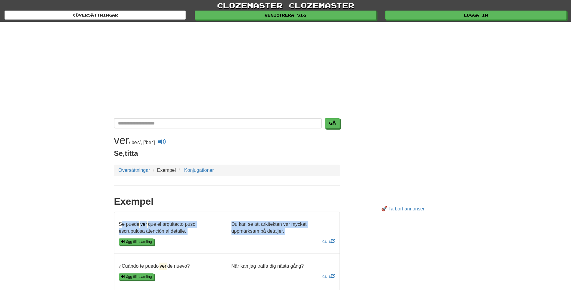
drag, startPoint x: 118, startPoint y: 221, endPoint x: 223, endPoint y: 244, distance: 107.0
click at [225, 244] on li "Se puede ver que el arquitecto puso escrupulosa atención al detalle. Du kan se …" at bounding box center [227, 232] width 226 height 42
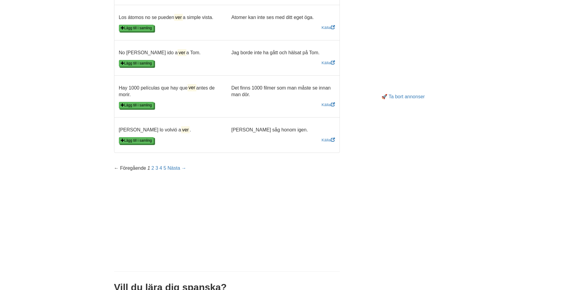
scroll to position [853, 0]
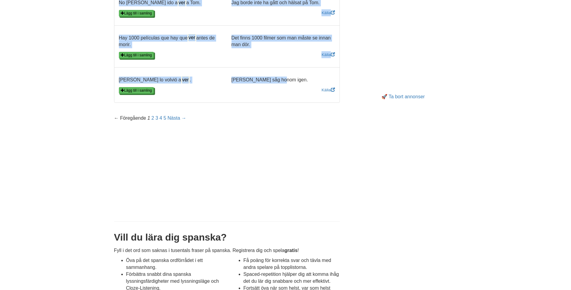
click at [283, 83] on p "[PERSON_NAME] såg honom igen." at bounding box center [283, 79] width 113 height 7
copy ul "Lo ipsum dol sit am consectetu adip elitseddoei temporin ut laboree. Do mag al …"
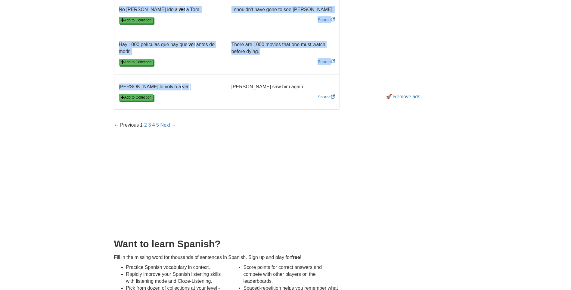
scroll to position [860, 0]
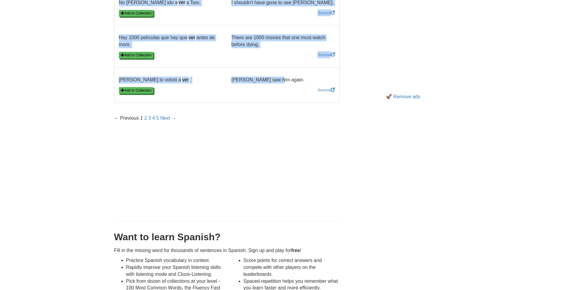
click at [275, 83] on p "Bob saw him again." at bounding box center [283, 79] width 113 height 7
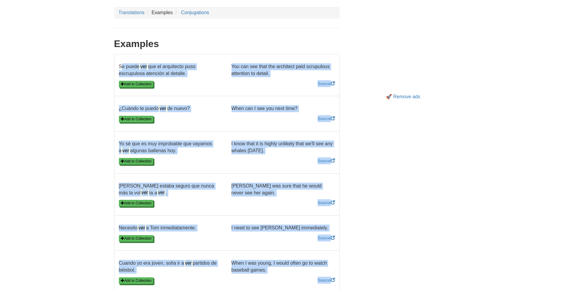
scroll to position [107, 0]
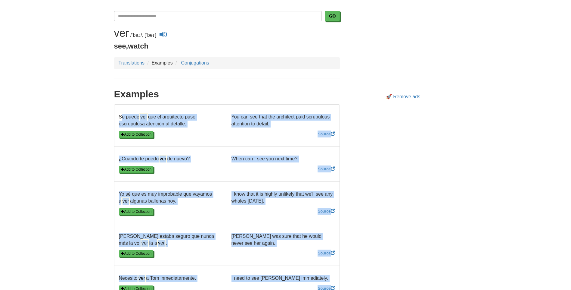
copy ul "Se puede ver que el arquitecto puso escrupulosa atención al detalle. You can se…"
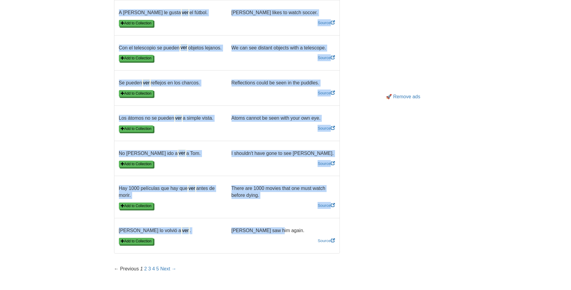
scroll to position [860, 0]
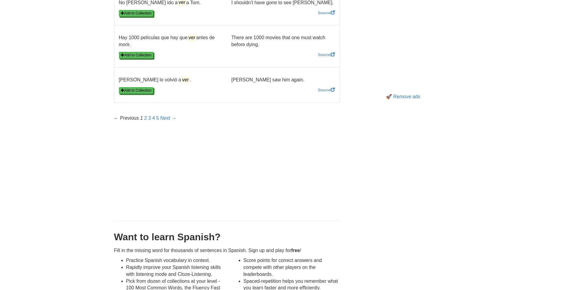
click at [143, 122] on div "← Previous 1 2 3 4 5 Next →" at bounding box center [145, 118] width 62 height 7
click at [145, 120] on link "2" at bounding box center [145, 117] width 3 height 5
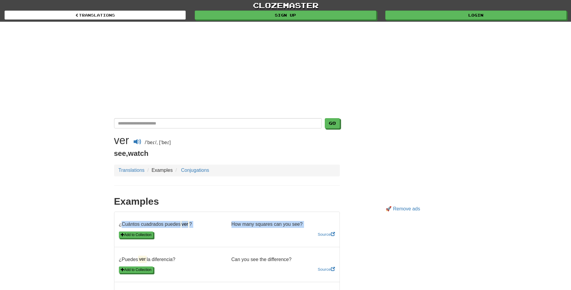
drag, startPoint x: 119, startPoint y: 223, endPoint x: 156, endPoint y: 241, distance: 41.1
click at [160, 242] on li "¿Cuántos cuadrados puedes ver ? How many squares can you see? Add to Collection…" at bounding box center [227, 229] width 226 height 36
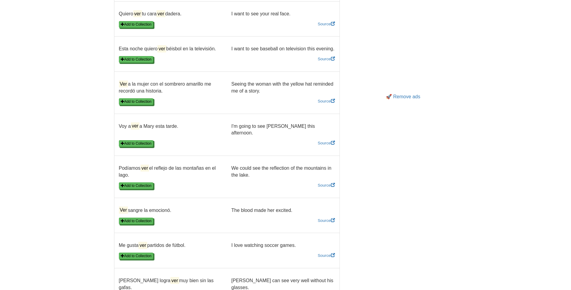
scroll to position [753, 0]
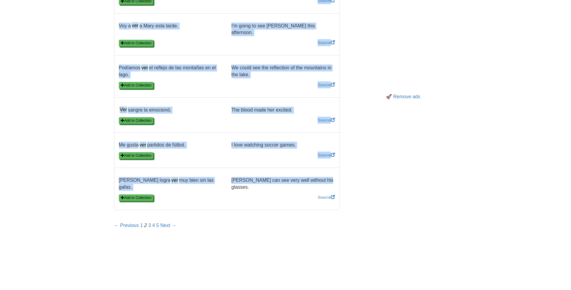
click at [323, 177] on p "[PERSON_NAME] can see very well without his glasses." at bounding box center [283, 184] width 113 height 14
copy ul "¿Loremip dolorsita consec adi ? Eli sedd eiusmod tem inc utl? Etd ma Aliquaenim…"
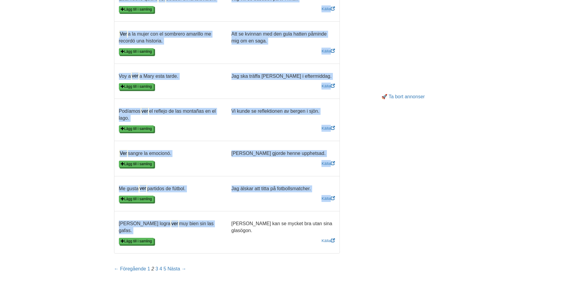
scroll to position [853, 0]
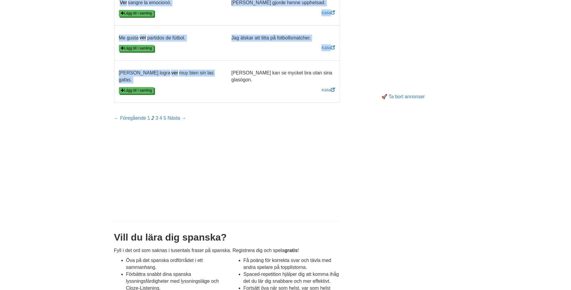
click at [322, 70] on p "[PERSON_NAME] kan se mycket bra utan sina glasögon." at bounding box center [283, 77] width 113 height 14
copy ul "¿Loremip dolorsita consec adi ? Eli seddo eiusm tem in ut? Labo etdo m aliquae …"
click at [157, 115] on link "3" at bounding box center [156, 117] width 3 height 5
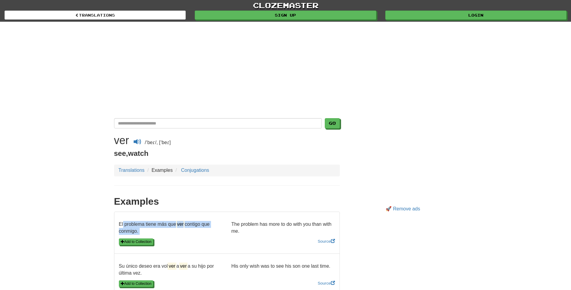
drag, startPoint x: 120, startPoint y: 222, endPoint x: 231, endPoint y: 222, distance: 110.8
click at [232, 222] on div "El problema tiene más que ver contigo que conmigo. The problem has more to do w…" at bounding box center [226, 229] width 225 height 17
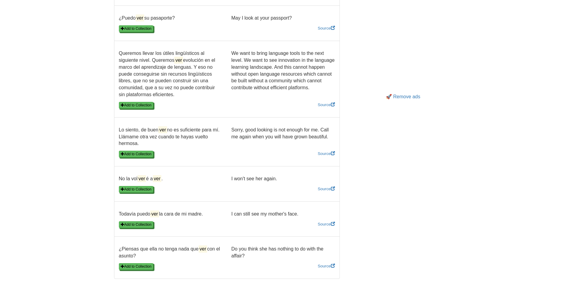
scroll to position [853, 0]
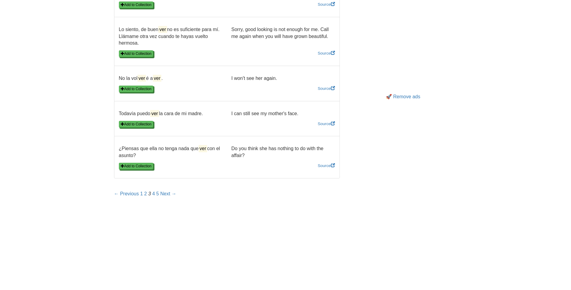
click at [253, 145] on p "Do you think she has nothing to do with the affair?" at bounding box center [283, 152] width 113 height 14
copy ul "l problema tiene más que ver contigo que conmigo. The problem has more to do wi…"
click at [154, 191] on link "4" at bounding box center [153, 193] width 3 height 5
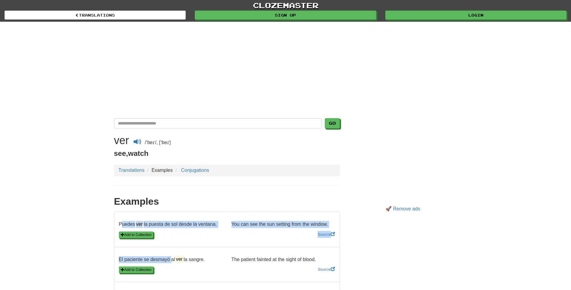
drag, startPoint x: 118, startPoint y: 223, endPoint x: 160, endPoint y: 260, distance: 55.2
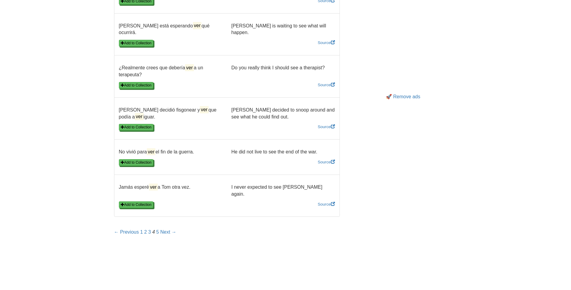
scroll to position [853, 0]
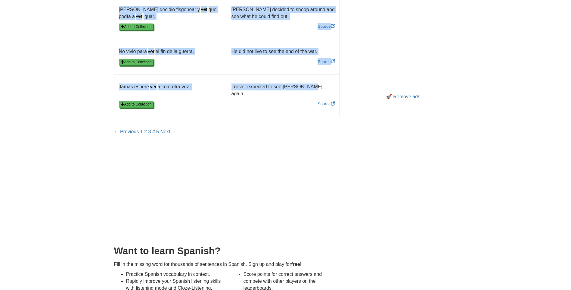
click at [307, 83] on p "I never expected to see [PERSON_NAME] again." at bounding box center [283, 90] width 113 height 14
copy ul "Puedes ver la puesta de sol desde la ventana. You can see the sun setting from …"
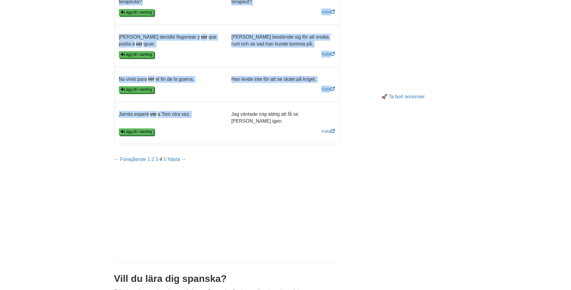
click at [320, 111] on p "Jag väntade mig aldrig att få se Tom igen." at bounding box center [283, 118] width 113 height 14
copy ul "Puedes ver la puesta de sol desde la ventana. Du kan se solen gå ner från fönst…"
click at [165, 157] on link "5" at bounding box center [165, 159] width 3 height 5
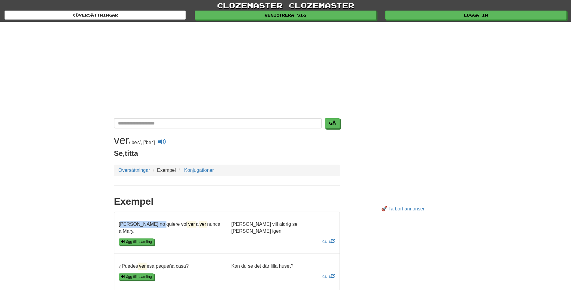
drag, startPoint x: 118, startPoint y: 222, endPoint x: 148, endPoint y: 224, distance: 30.2
click at [151, 225] on p "Tom no quiere vol ver a ver nunca a Mary." at bounding box center [170, 228] width 113 height 14
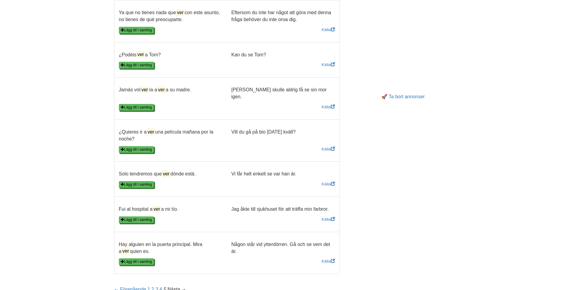
scroll to position [803, 0]
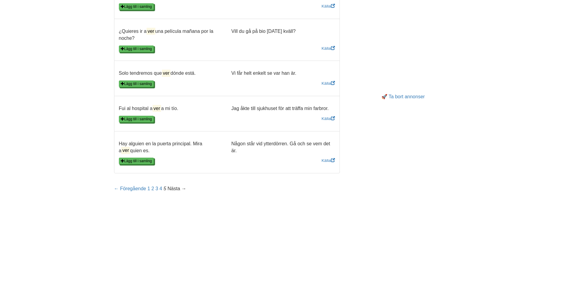
click at [237, 140] on p "Någon står vid ytterdörren. Gå och se vem det är." at bounding box center [283, 147] width 113 height 14
copy ul "Tom no quiere vol ver a ver nunca a Mary. Tom vill aldrig se Mary igen. Lägg ti…"
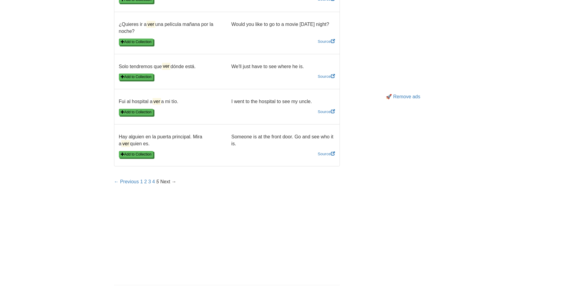
click at [242, 133] on p "Someone is at the front door. Go and see who it is." at bounding box center [283, 140] width 113 height 14
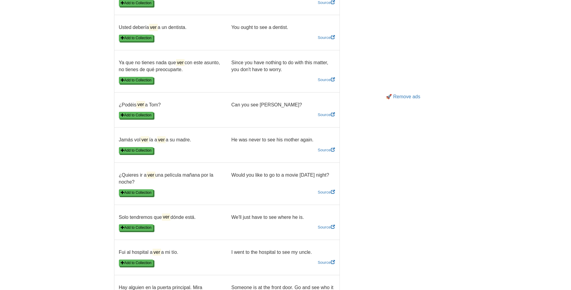
scroll to position [853, 0]
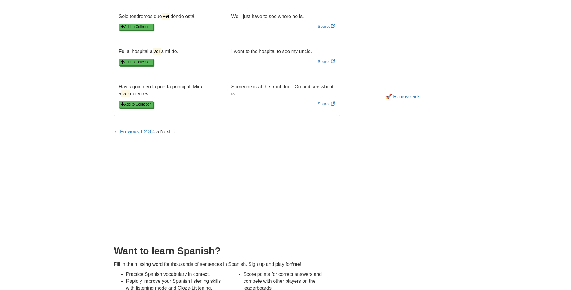
copy ul "Tom no quiere vol ver a ver nunca a Mary. Tom doesn't ever want to see Mary aga…"
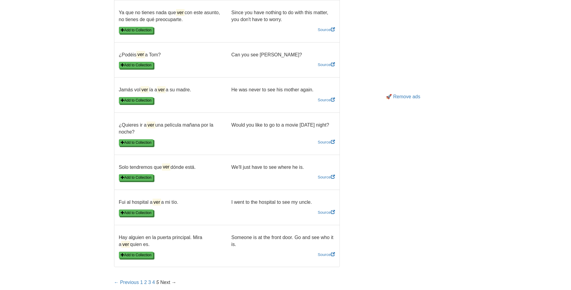
scroll to position [653, 0]
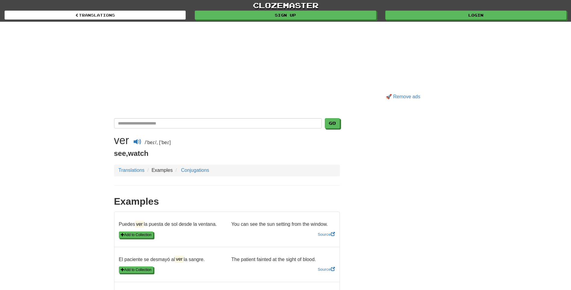
scroll to position [825, 0]
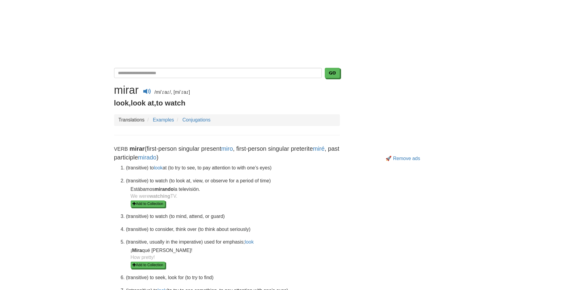
scroll to position [151, 0]
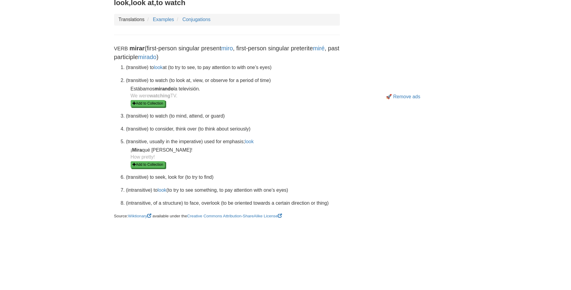
drag, startPoint x: 116, startPoint y: 46, endPoint x: 328, endPoint y: 204, distance: 265.0
copy div "Verb mirar (first-person singular present miro , first-person singular preterit…"
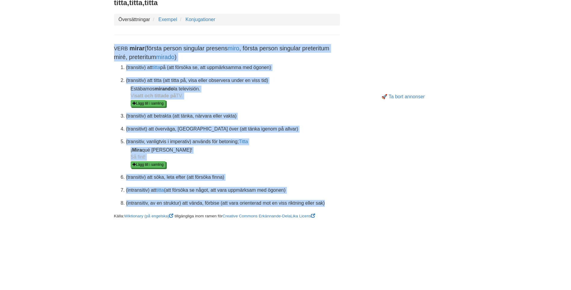
drag, startPoint x: 113, startPoint y: 45, endPoint x: 323, endPoint y: 203, distance: 263.0
copy div "Verb mirar (första person singular presens miro , första person singular preter…"
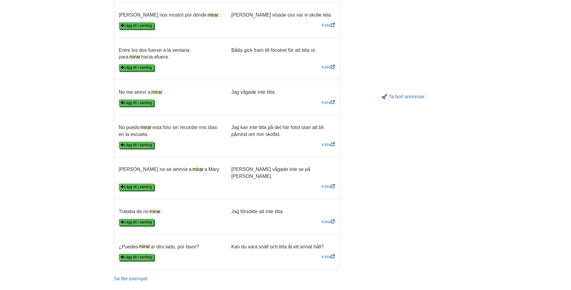
scroll to position [753, 0]
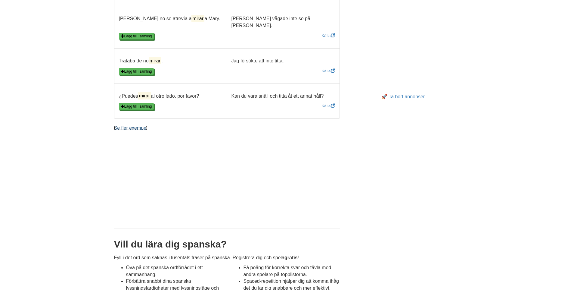
click at [138, 125] on link "Se fler exempel" at bounding box center [130, 127] width 33 height 5
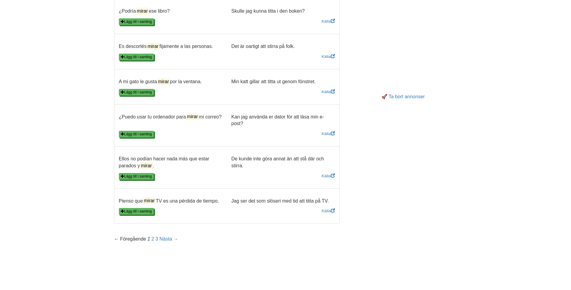
scroll to position [904, 0]
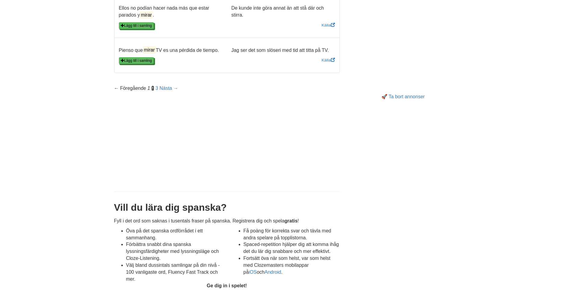
click at [153, 89] on link "2" at bounding box center [152, 88] width 3 height 5
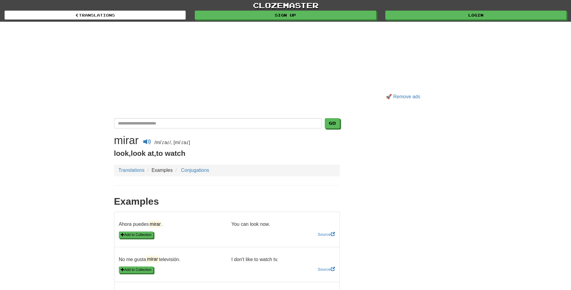
scroll to position [904, 0]
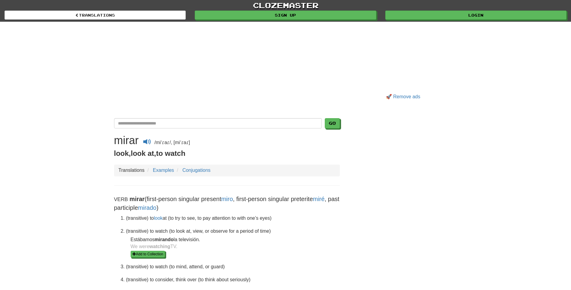
scroll to position [753, 0]
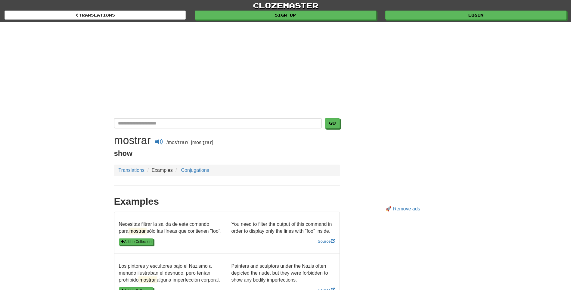
scroll to position [50, 0]
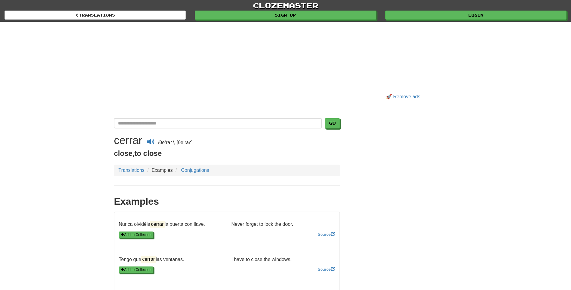
scroll to position [903, 0]
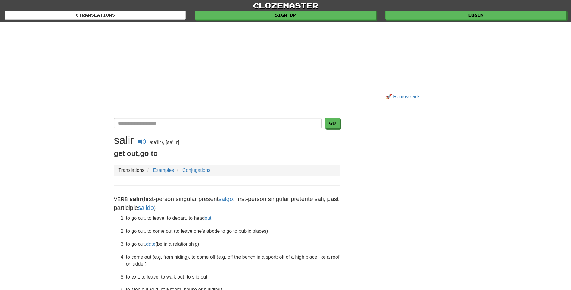
scroll to position [1197, 0]
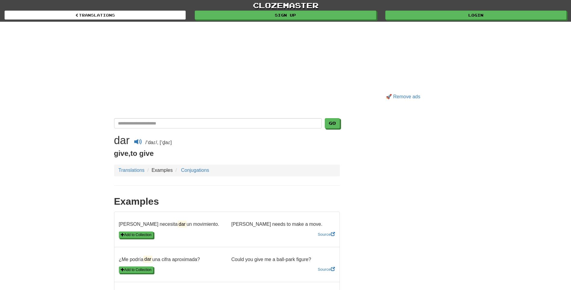
scroll to position [753, 0]
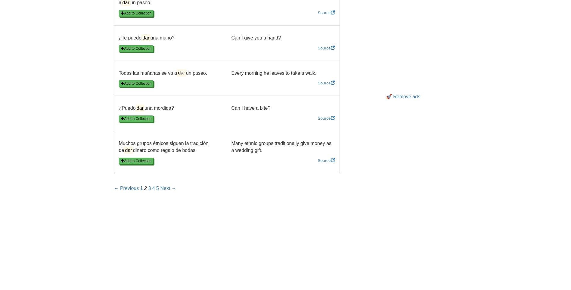
scroll to position [797, 0]
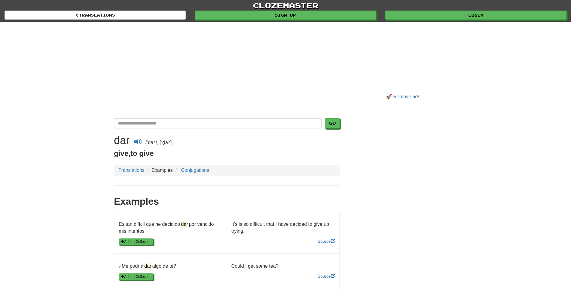
scroll to position [803, 0]
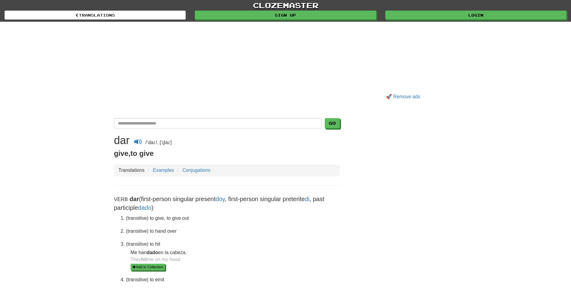
scroll to position [1205, 0]
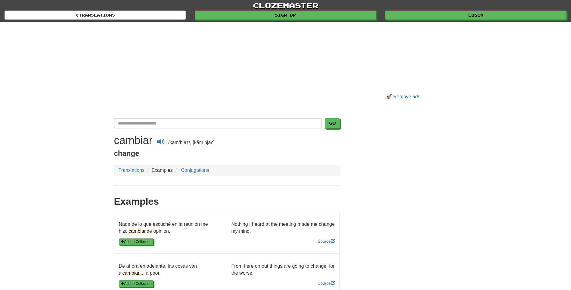
scroll to position [166, 0]
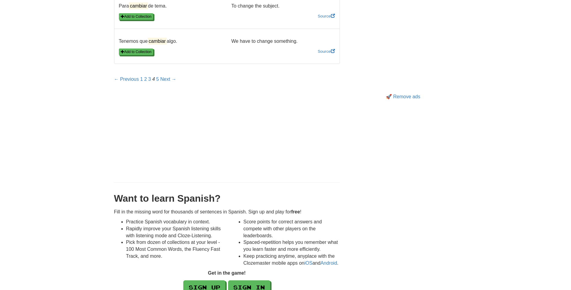
scroll to position [947, 0]
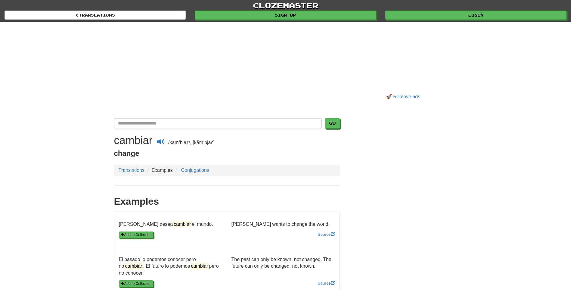
scroll to position [796, 0]
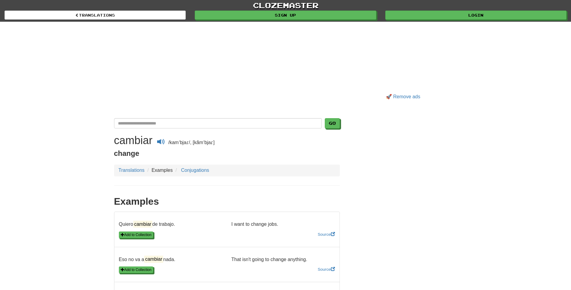
scroll to position [803, 0]
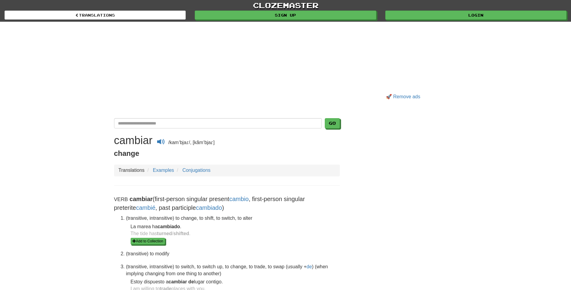
scroll to position [903, 0]
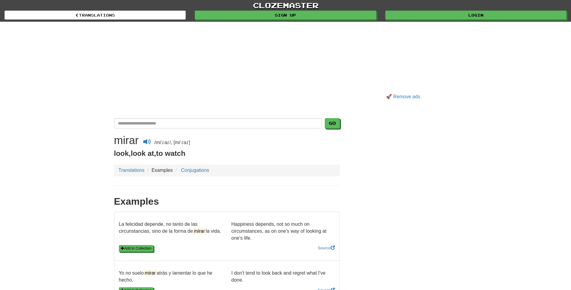
scroll to position [802, 0]
